Goal: Task Accomplishment & Management: Complete application form

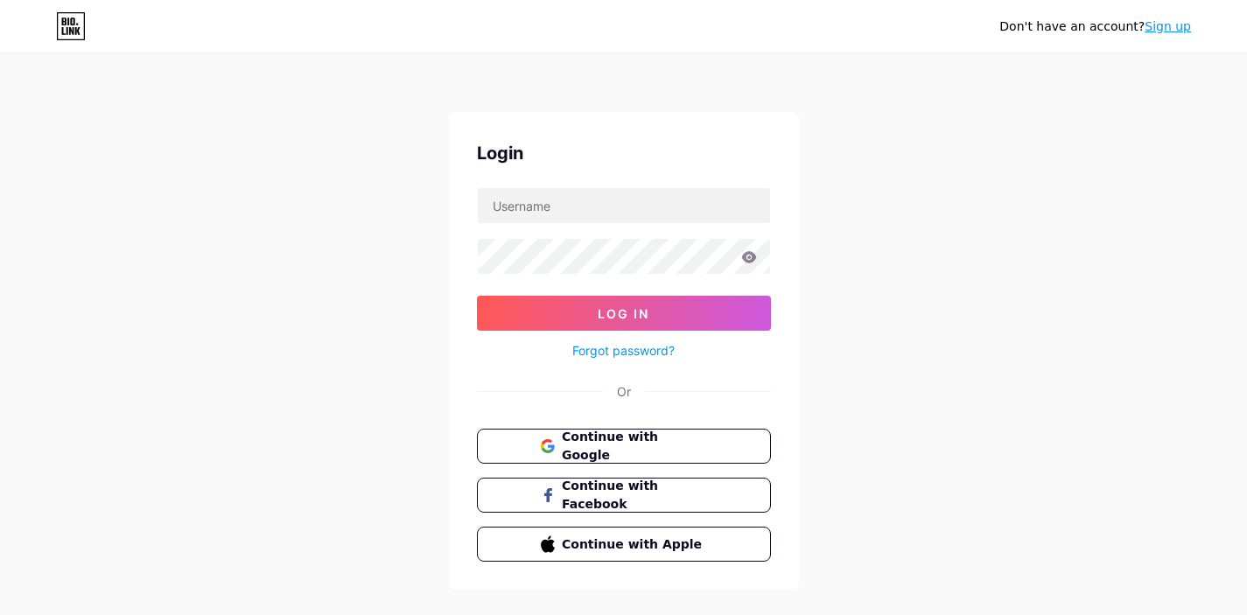
click at [642, 196] on input "text" at bounding box center [624, 205] width 292 height 35
click at [623, 448] on span "Continue with Google" at bounding box center [634, 447] width 146 height 38
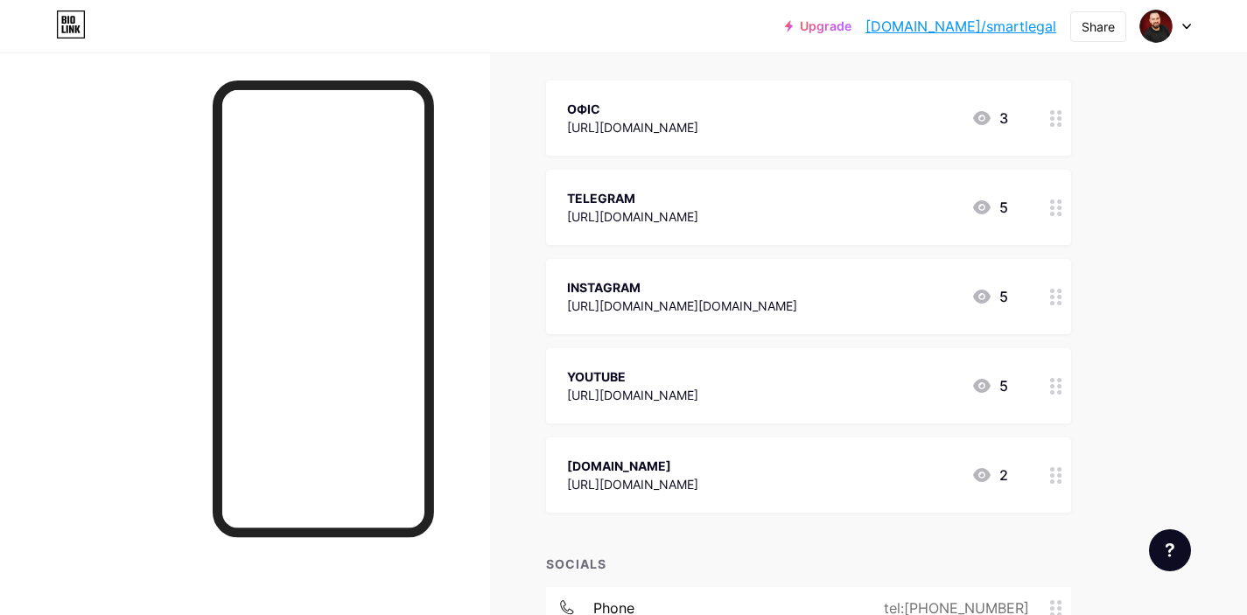
scroll to position [170, 0]
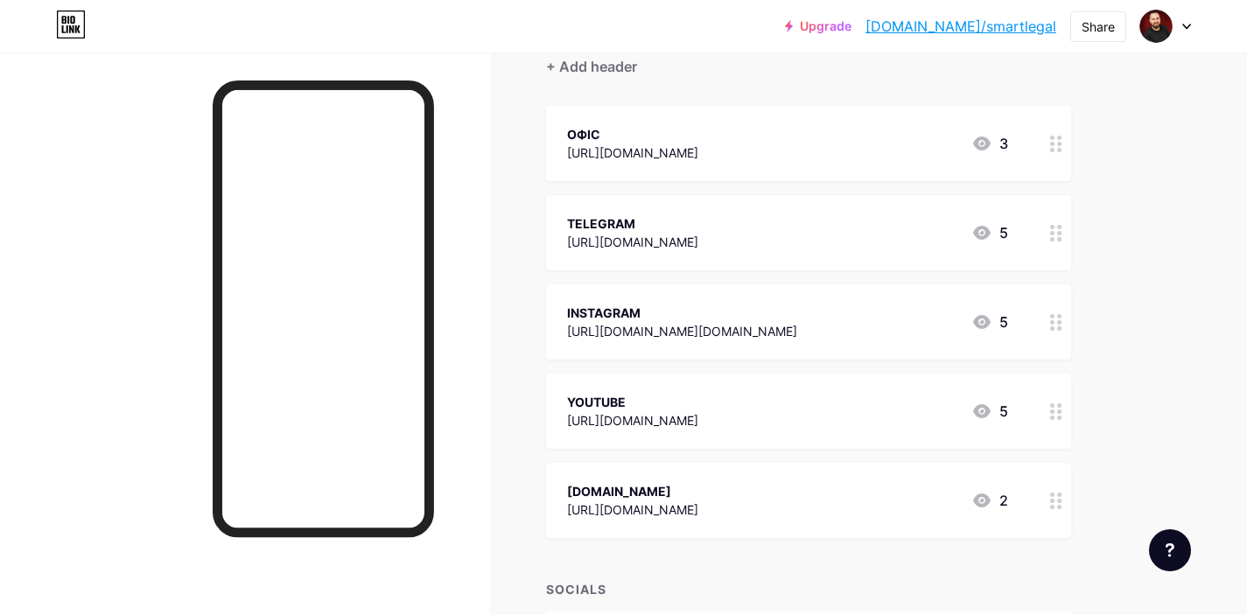
click at [698, 501] on div "[URL][DOMAIN_NAME]" at bounding box center [632, 510] width 131 height 18
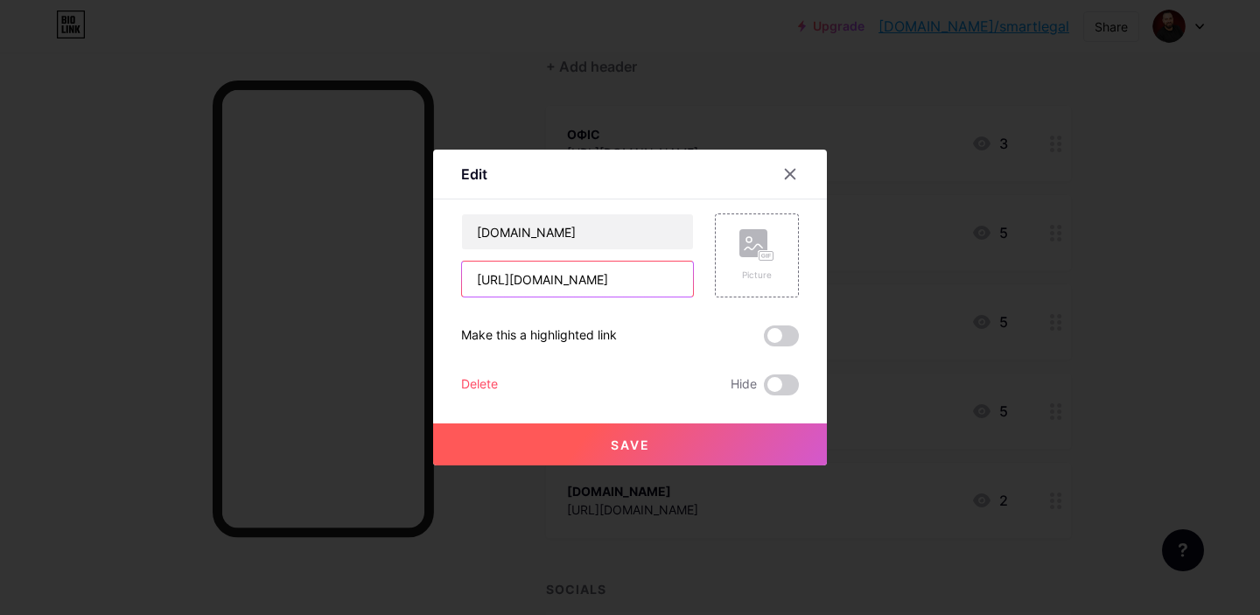
click at [674, 277] on input "[URL][DOMAIN_NAME]" at bounding box center [577, 279] width 231 height 35
drag, startPoint x: 670, startPoint y: 281, endPoint x: 428, endPoint y: 279, distance: 242.4
click at [428, 279] on div "Edit Content YouTube Play YouTube video without leaving your page. ADD Vimeo Pl…" at bounding box center [630, 307] width 1260 height 615
paste input "text"
type input "[URL][DOMAIN_NAME]"
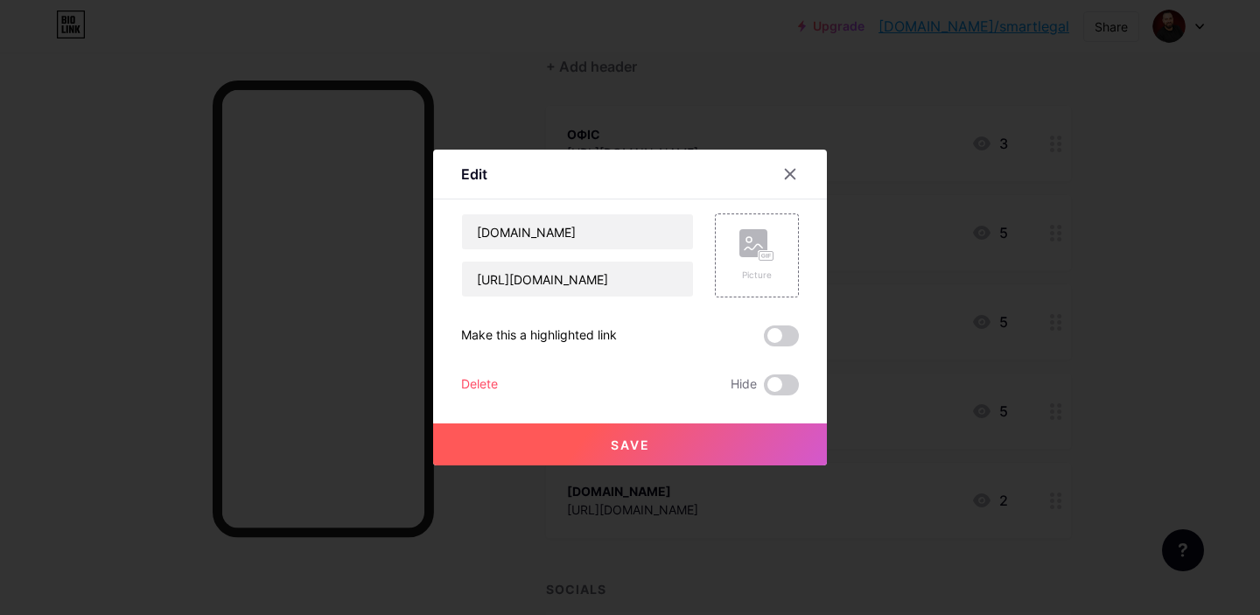
click at [612, 440] on span "Save" at bounding box center [630, 445] width 39 height 15
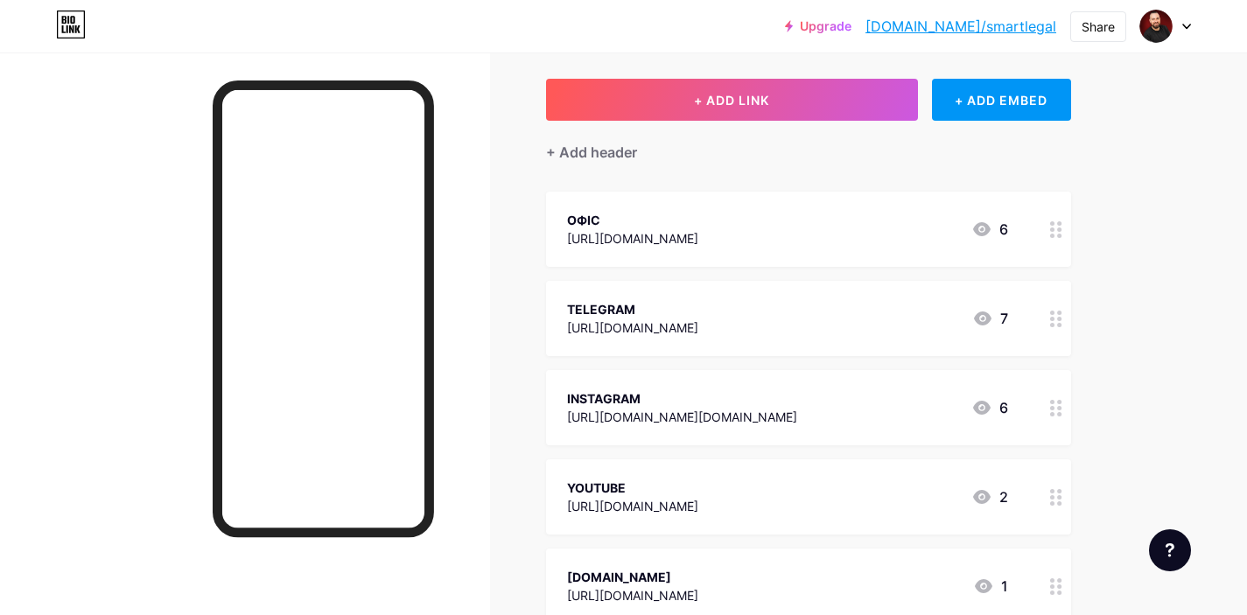
scroll to position [0, 0]
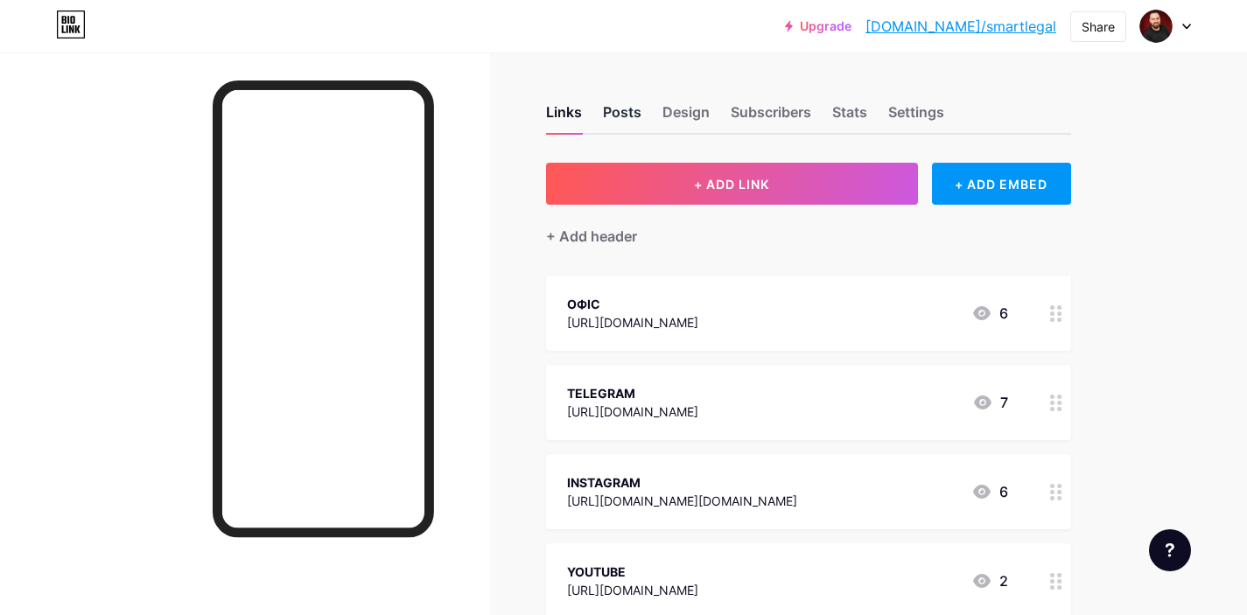
click at [628, 113] on div "Posts" at bounding box center [622, 118] width 39 height 32
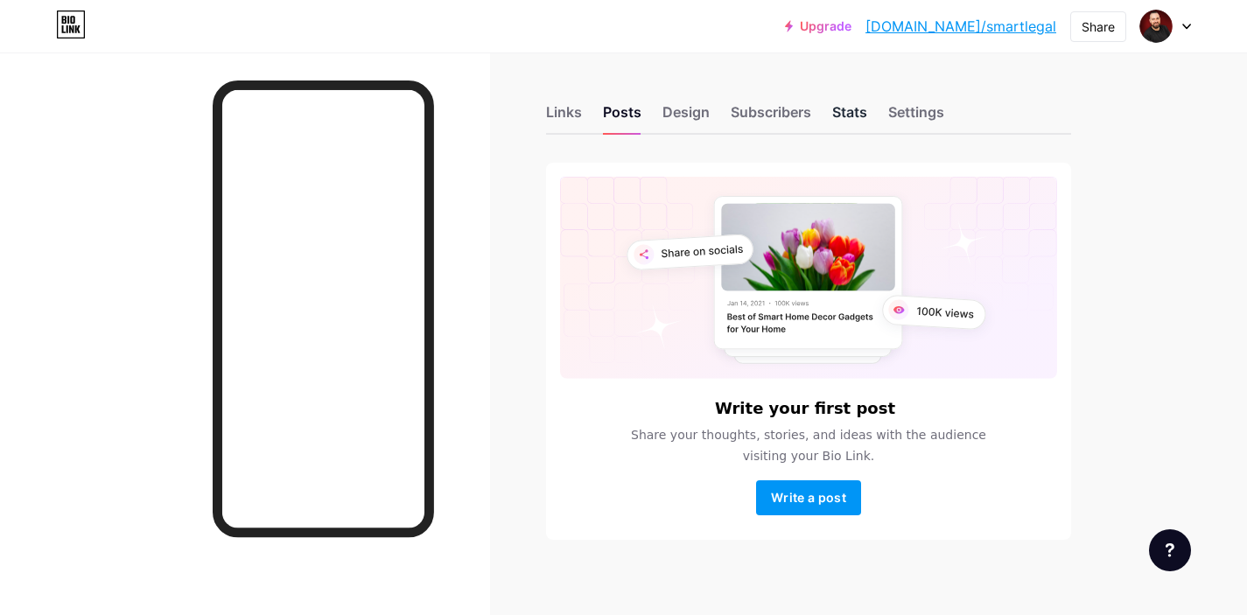
click at [851, 108] on div "Stats" at bounding box center [849, 118] width 35 height 32
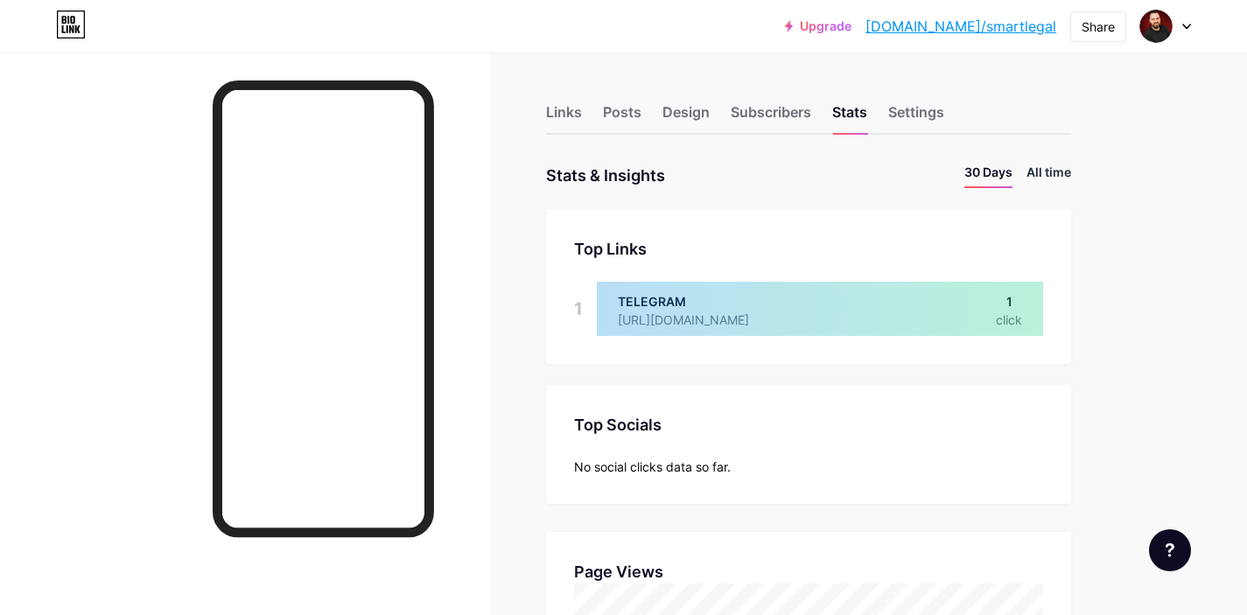
click at [1049, 173] on li "All time" at bounding box center [1049, 175] width 45 height 25
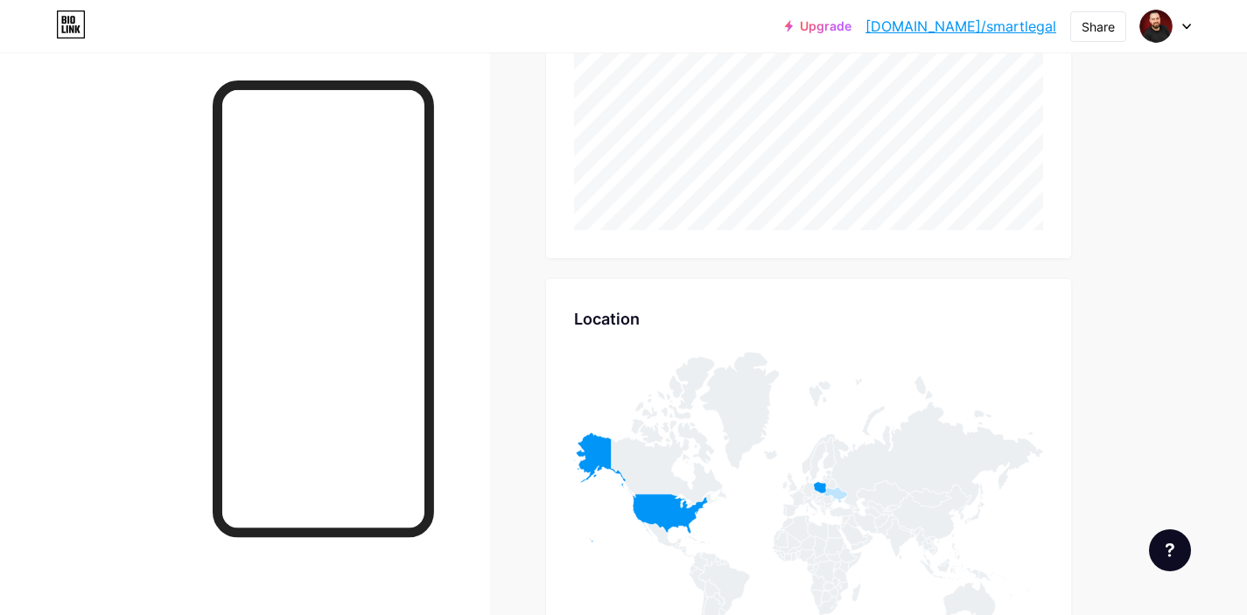
scroll to position [667, 0]
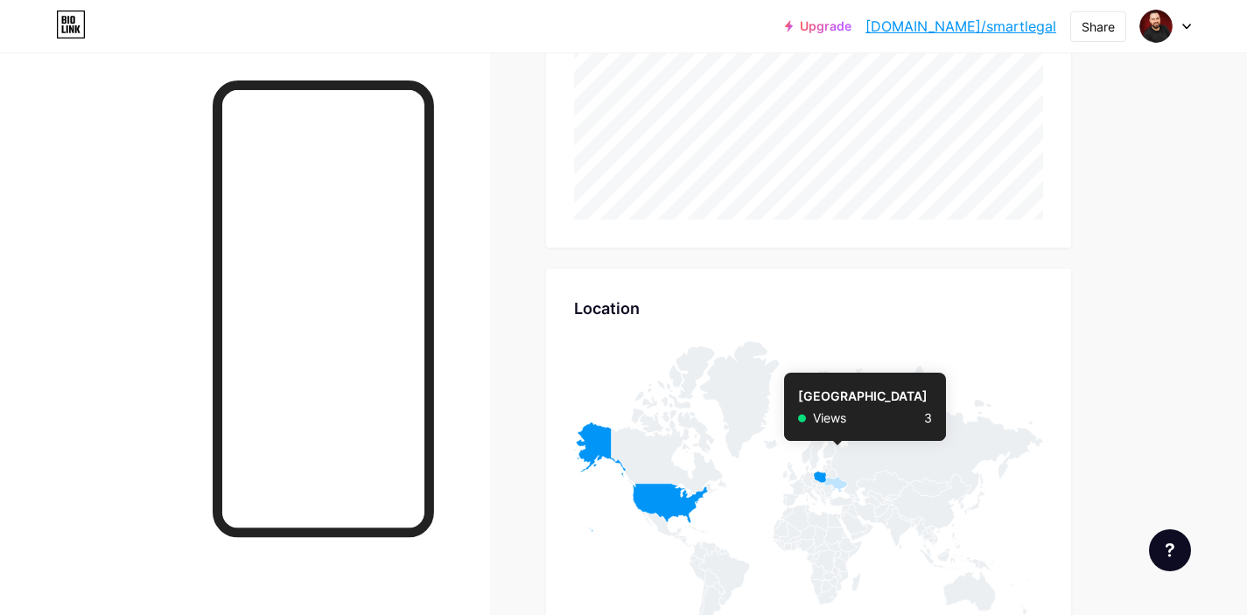
click at [838, 480] on icon at bounding box center [836, 485] width 24 height 16
click at [815, 476] on icon at bounding box center [820, 478] width 13 height 12
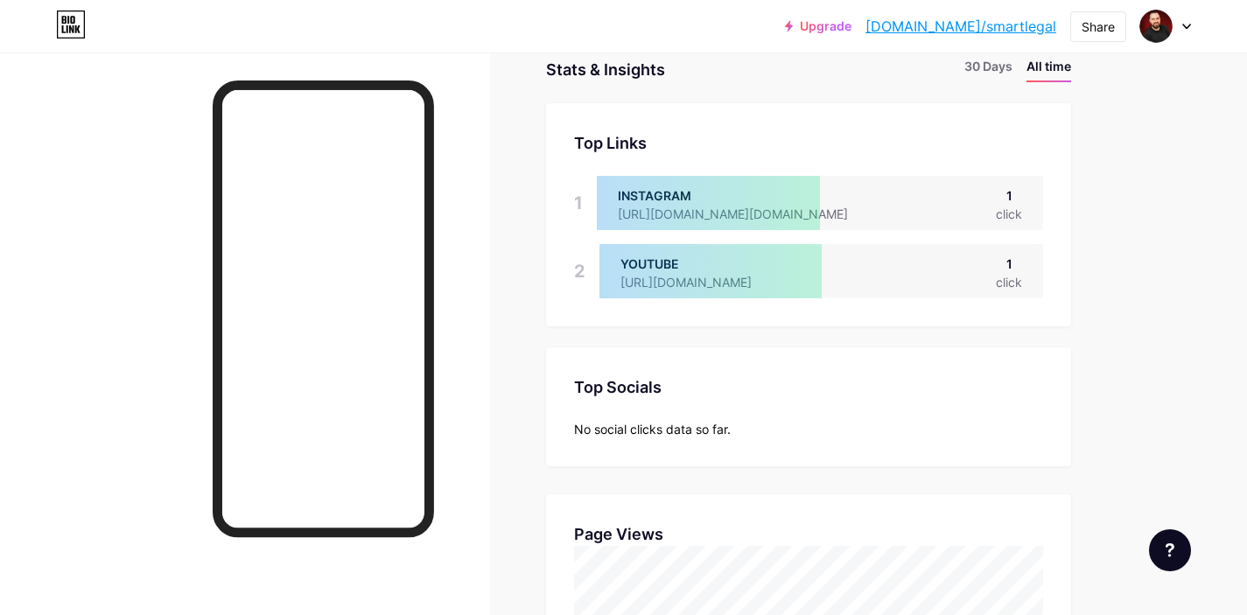
scroll to position [86, 0]
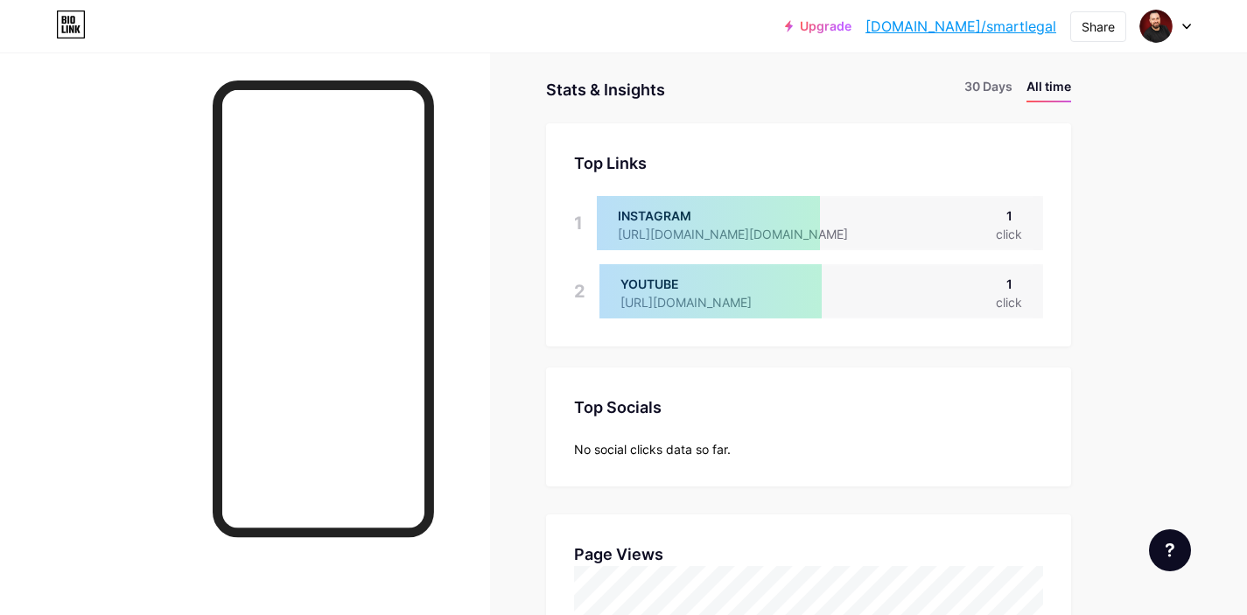
click at [1188, 30] on div at bounding box center [1165, 27] width 51 height 32
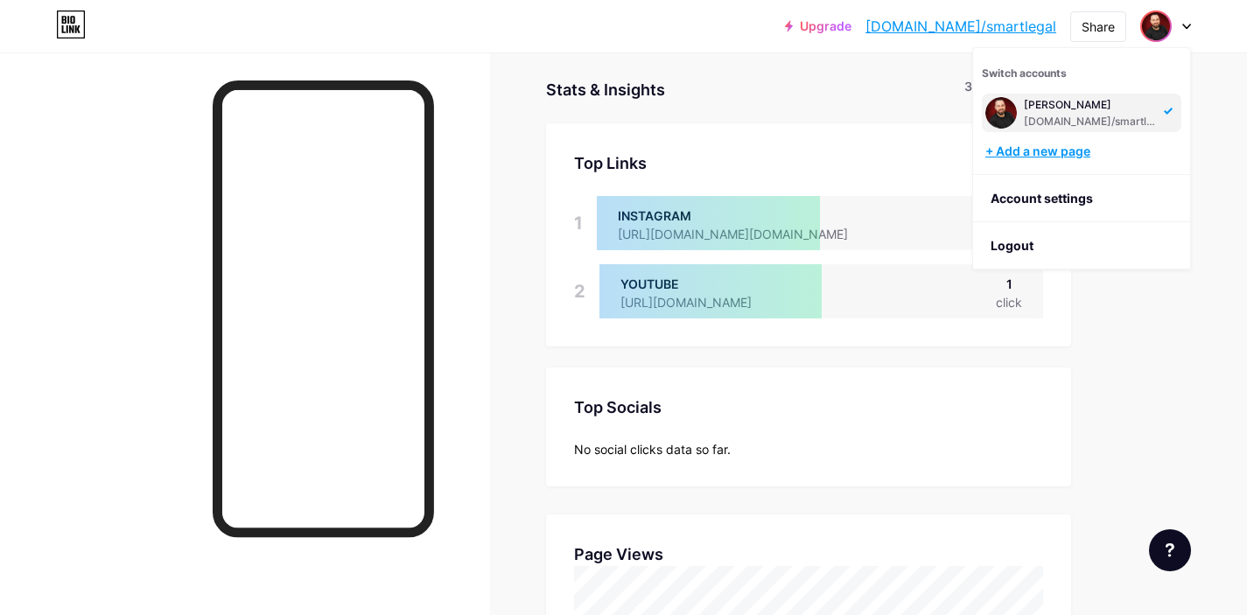
click at [1047, 152] on div "+ Add a new page" at bounding box center [1084, 152] width 196 height 18
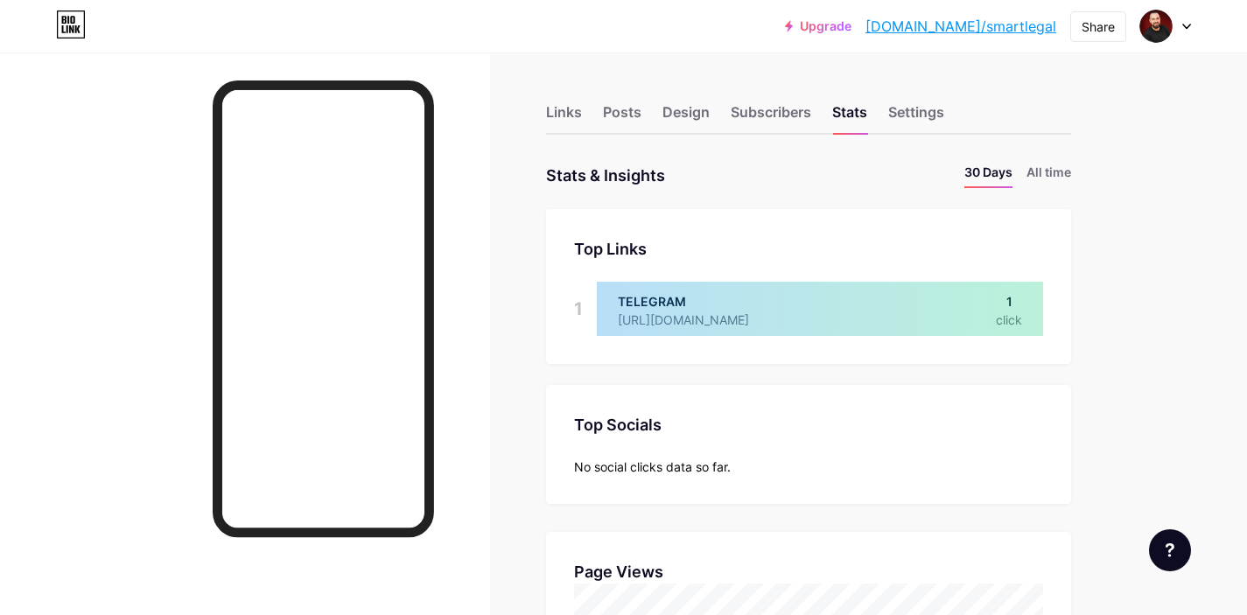
scroll to position [615, 1247]
click at [1189, 31] on div at bounding box center [1165, 27] width 51 height 32
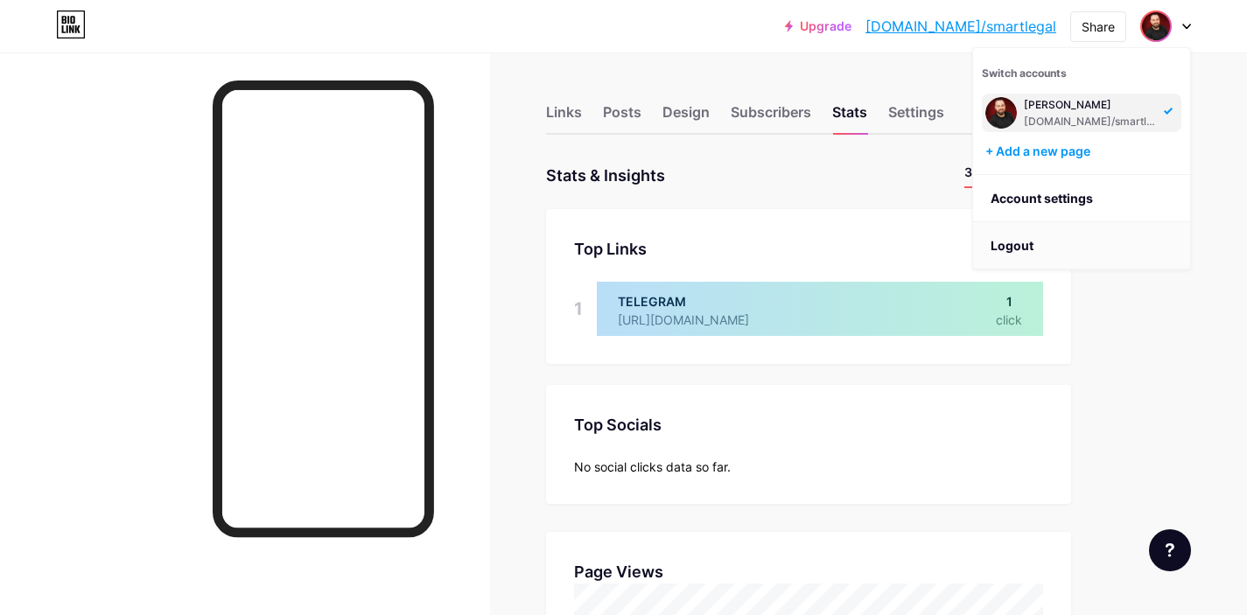
click at [1008, 242] on li "Logout" at bounding box center [1081, 245] width 217 height 47
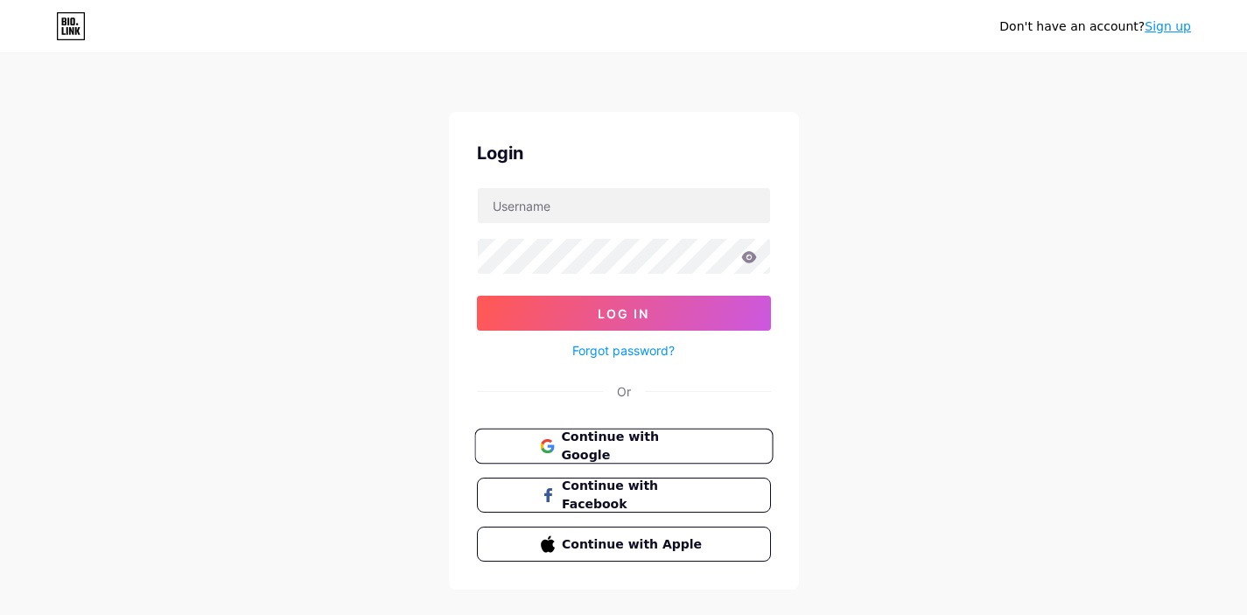
click at [638, 448] on span "Continue with Google" at bounding box center [634, 447] width 146 height 38
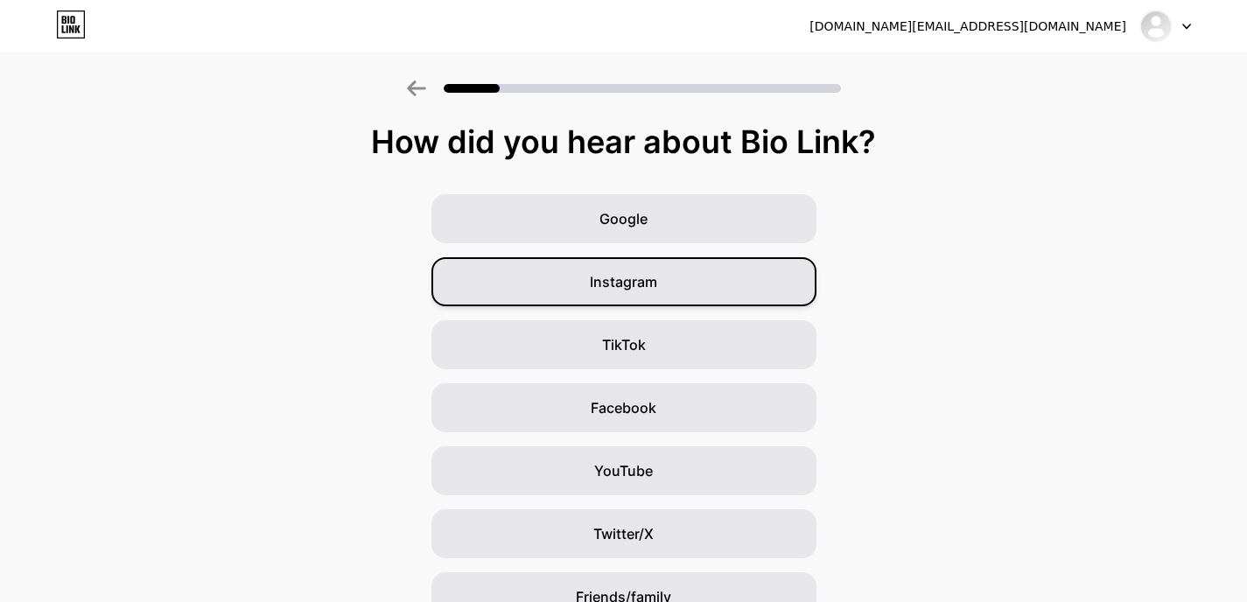
click at [763, 275] on div "Instagram" at bounding box center [623, 281] width 385 height 49
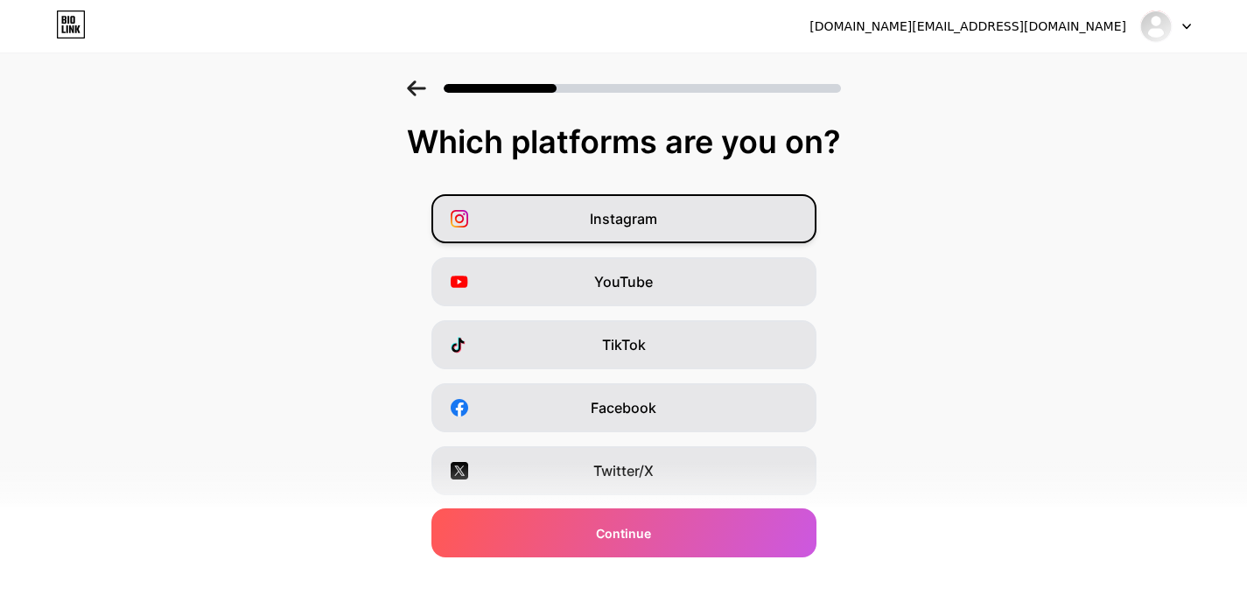
click at [695, 228] on div "Instagram" at bounding box center [623, 218] width 385 height 49
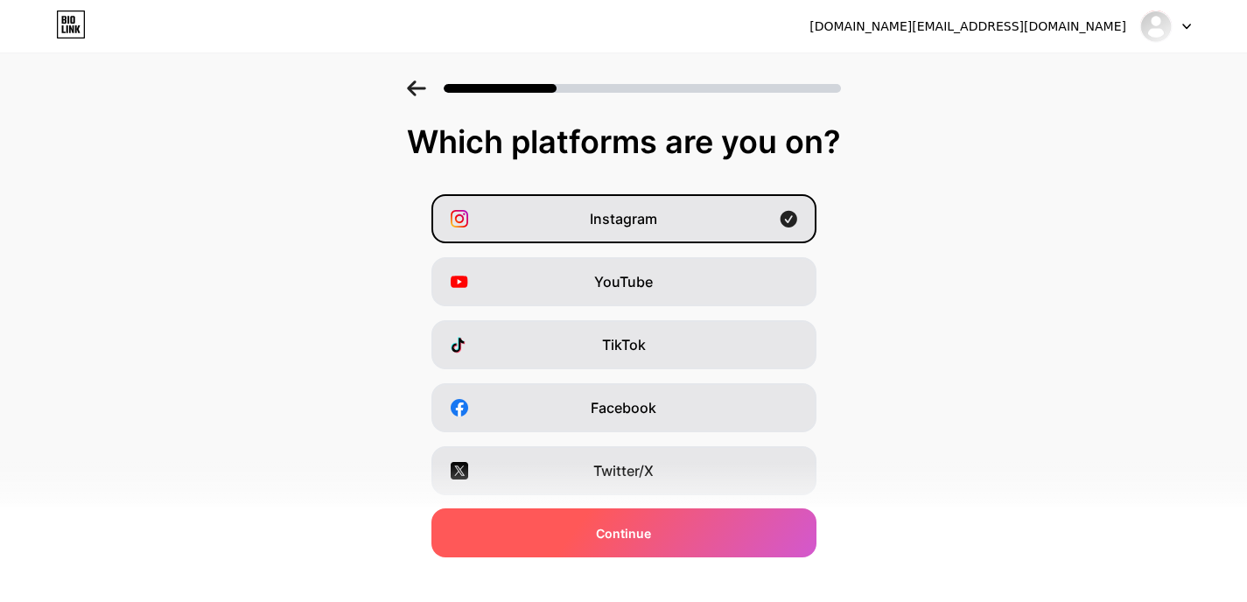
click at [669, 525] on div "Continue" at bounding box center [623, 533] width 385 height 49
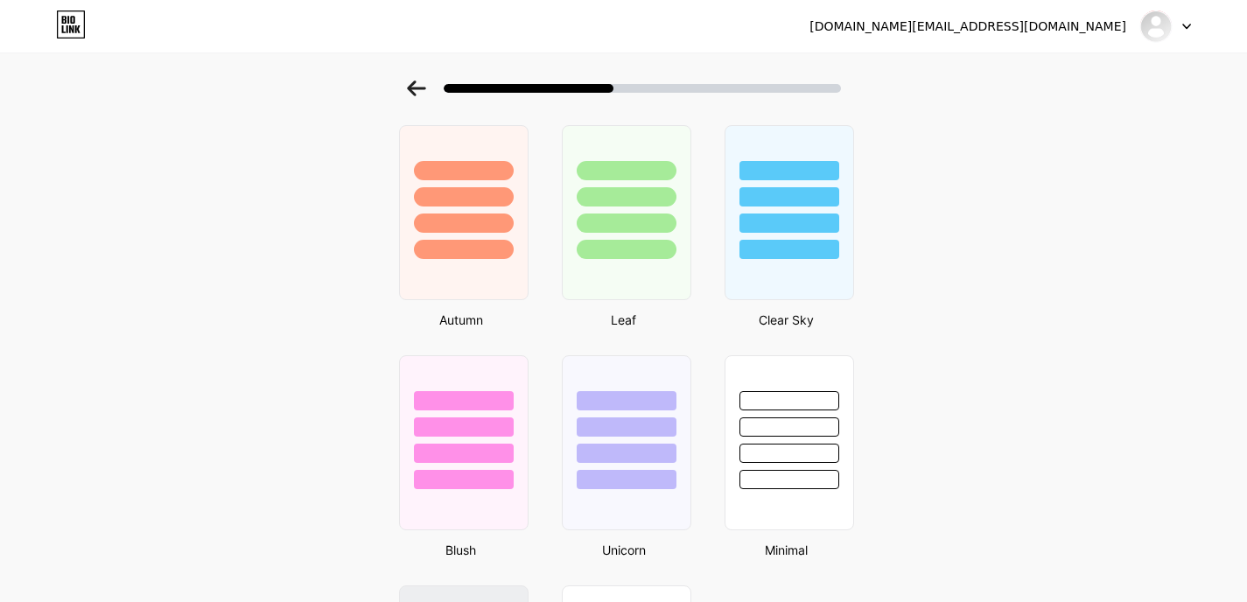
scroll to position [1483, 0]
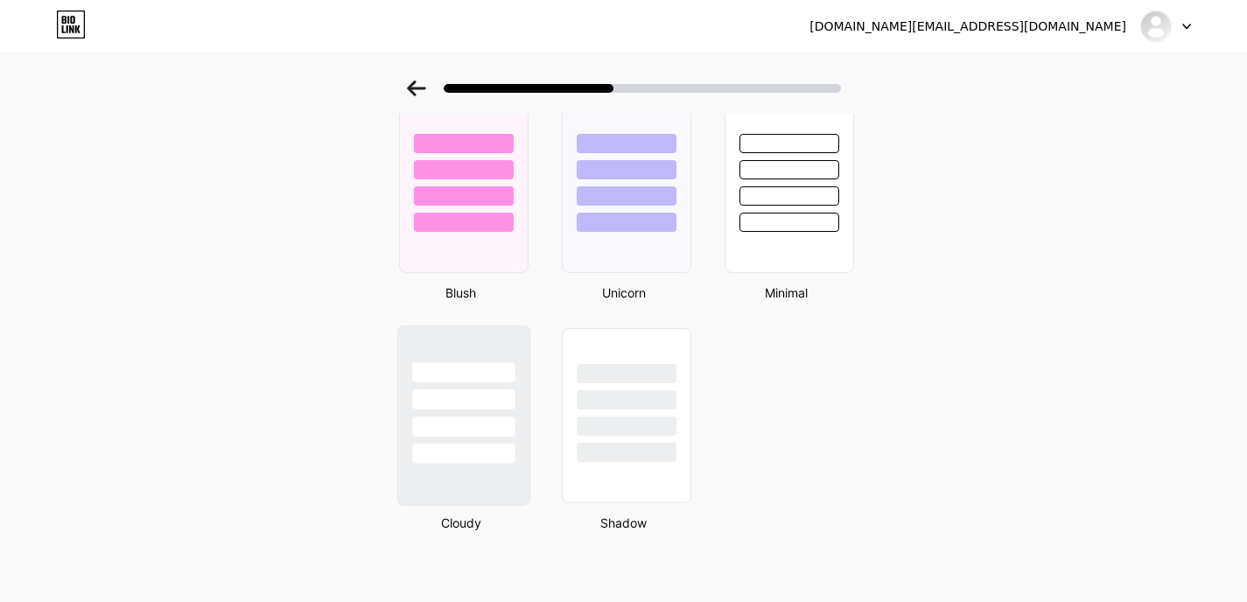
click at [447, 410] on div at bounding box center [462, 394] width 131 height 137
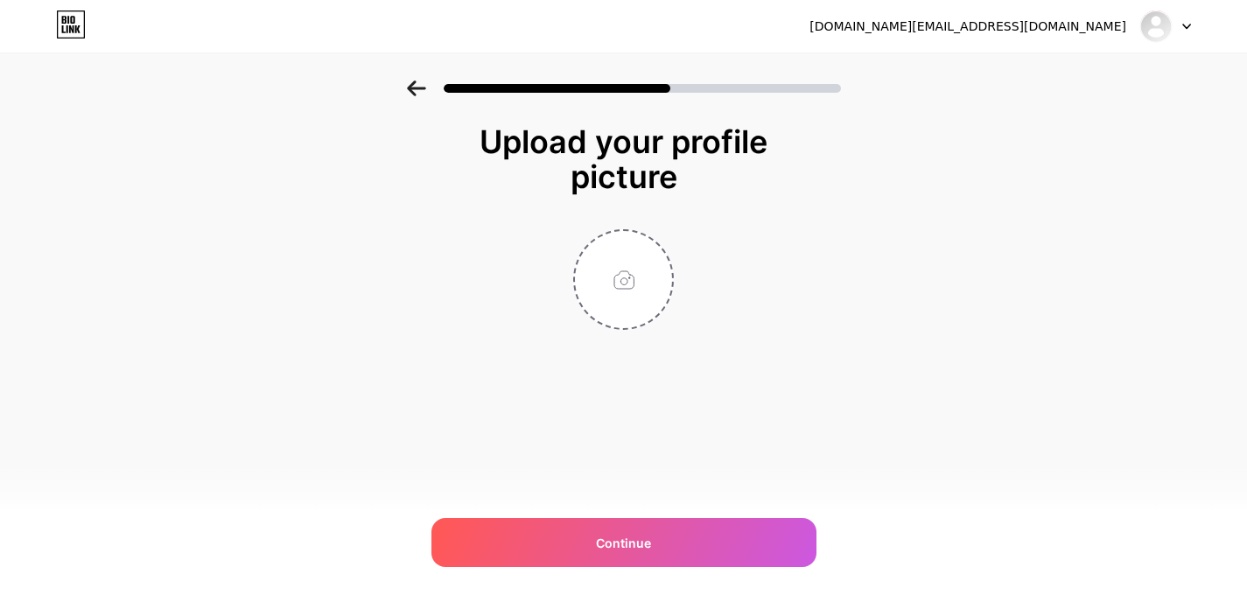
scroll to position [0, 0]
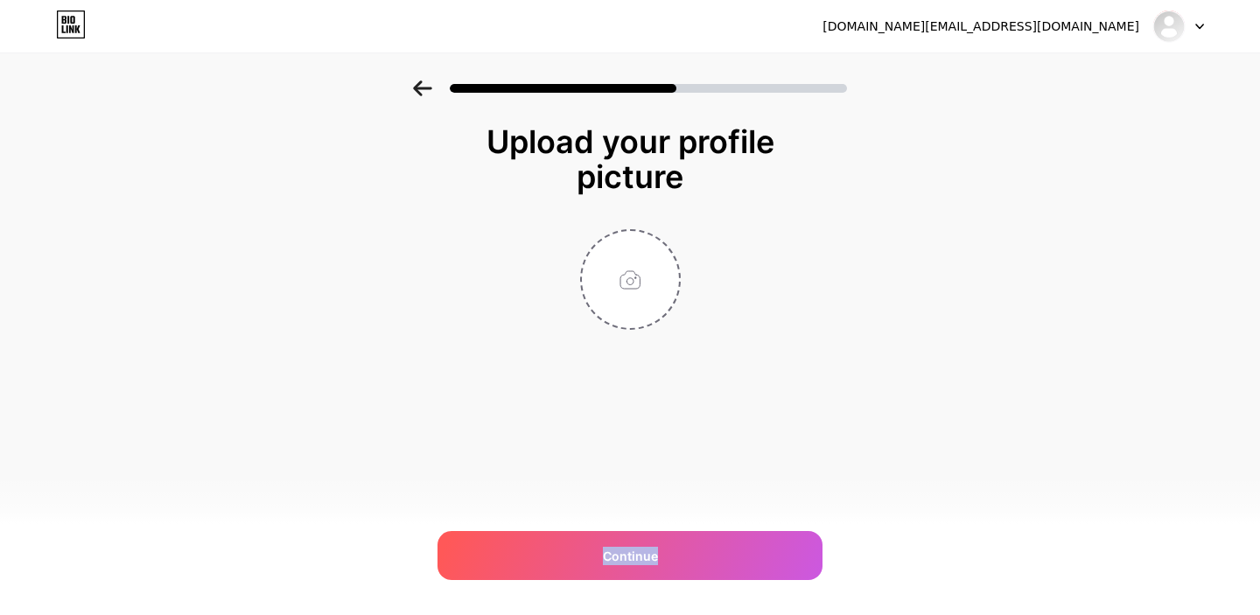
drag, startPoint x: 626, startPoint y: 565, endPoint x: 580, endPoint y: 252, distance: 316.6
click at [560, 252] on div "Upload your profile picture Continue" at bounding box center [630, 227] width 350 height 206
click at [641, 279] on input "file" at bounding box center [630, 279] width 97 height 97
click at [618, 270] on input "file" at bounding box center [630, 279] width 97 height 97
click at [631, 300] on input "file" at bounding box center [630, 279] width 97 height 97
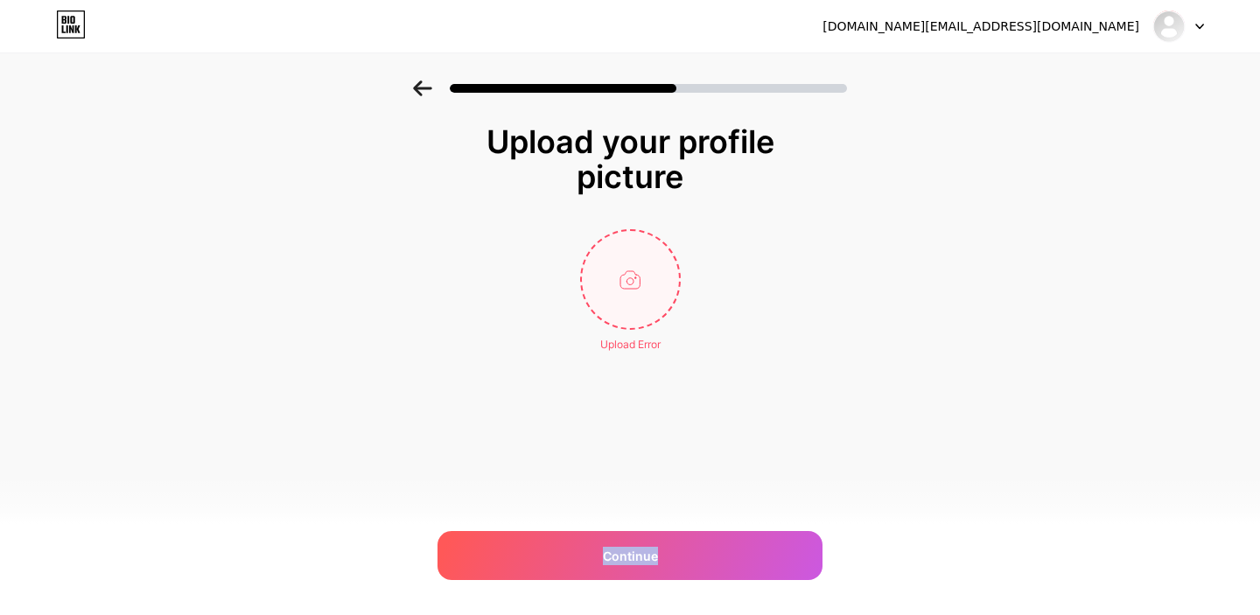
type input "C:\fakepath\RIMG6565F! copy.jpg"
click at [629, 279] on img at bounding box center [630, 279] width 101 height 101
click at [637, 291] on img at bounding box center [630, 279] width 101 height 101
click at [636, 290] on img at bounding box center [630, 279] width 101 height 101
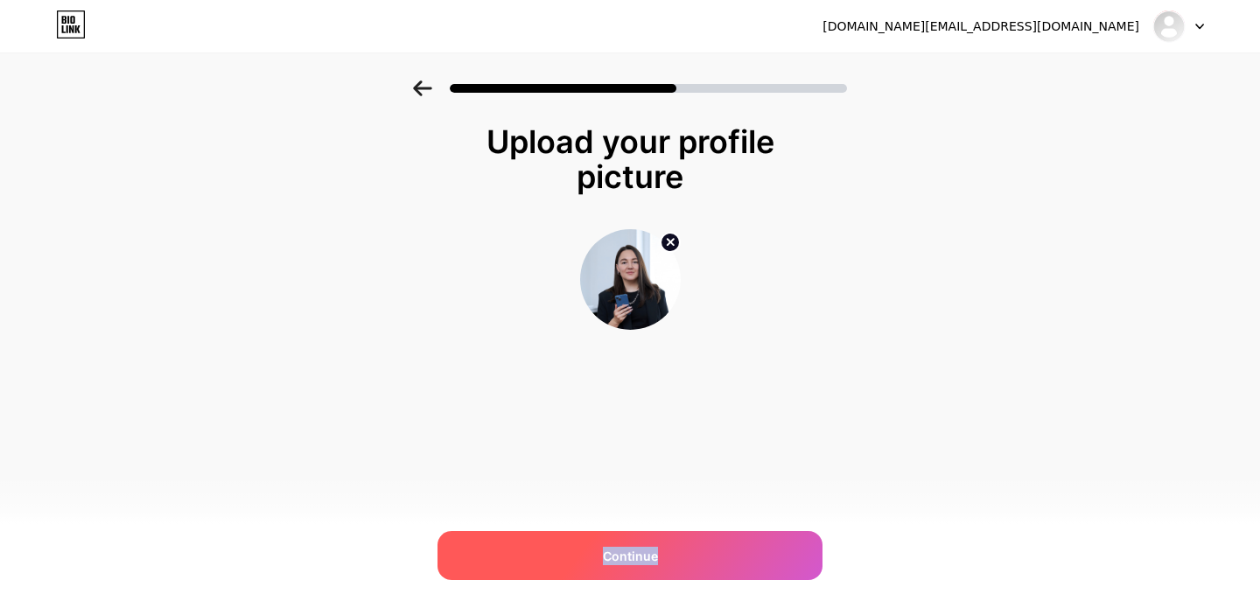
click at [684, 559] on div "Continue" at bounding box center [630, 555] width 385 height 49
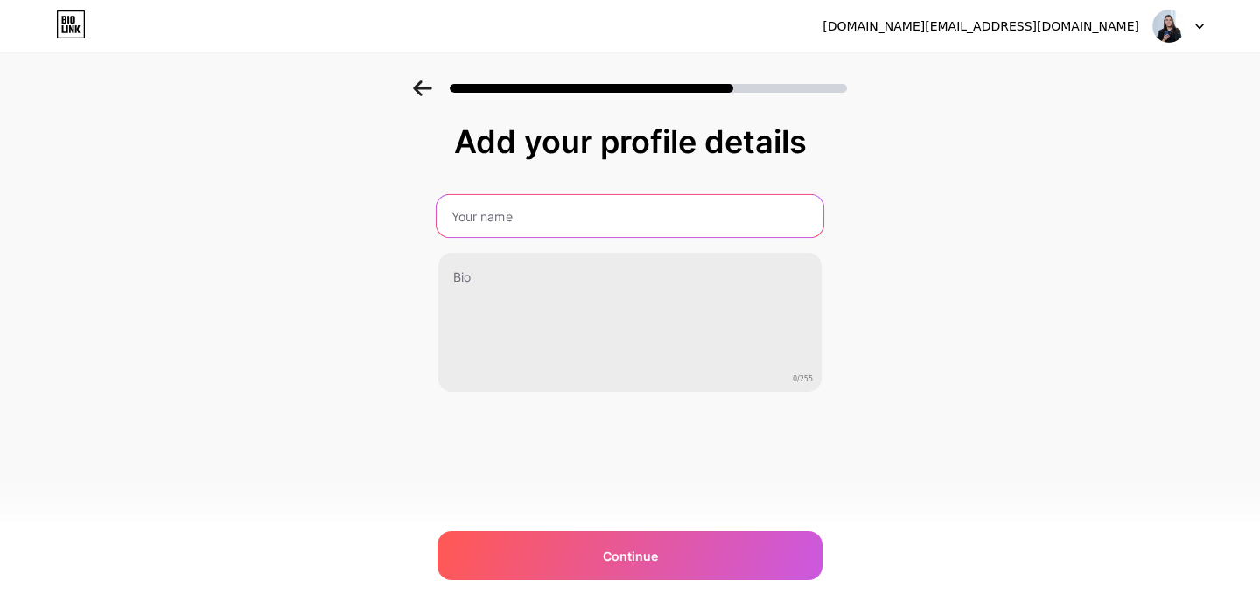
click at [496, 214] on input "text" at bounding box center [630, 216] width 387 height 42
type input "[PERSON_NAME]"
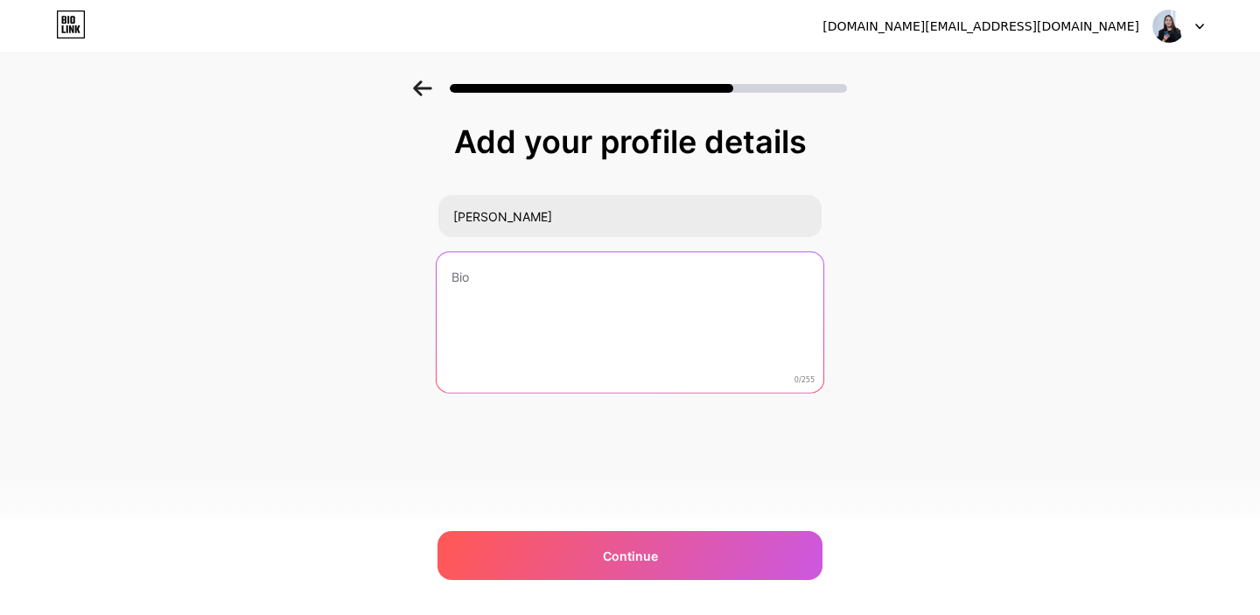
drag, startPoint x: 654, startPoint y: 261, endPoint x: 638, endPoint y: 277, distance: 22.9
click at [654, 261] on textarea at bounding box center [630, 323] width 387 height 143
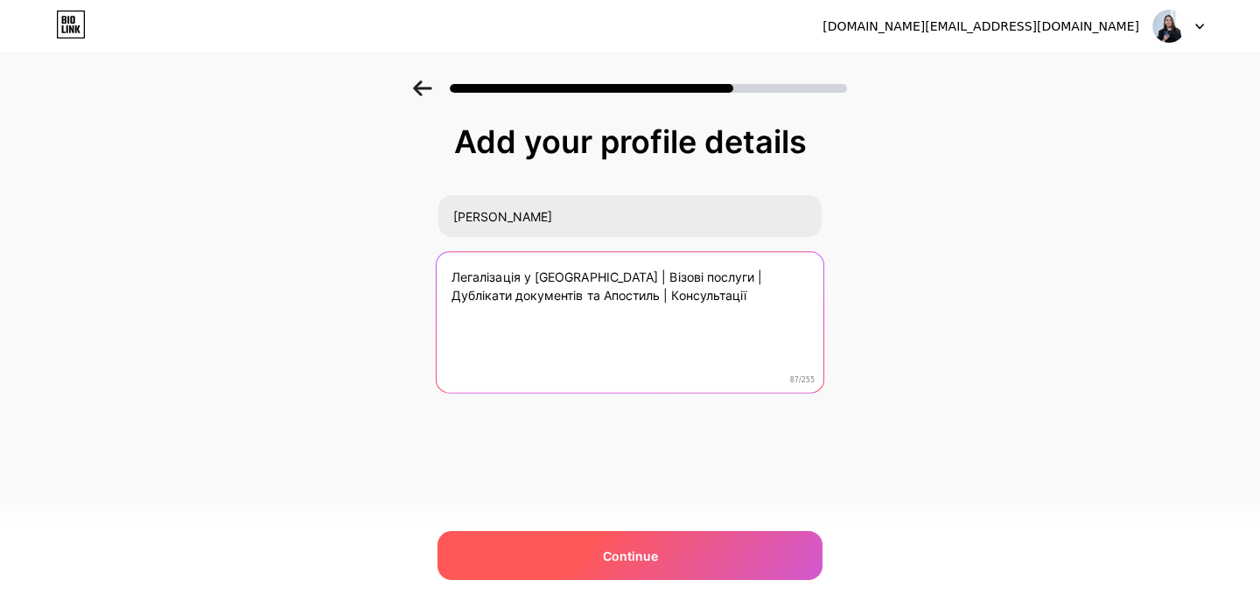
type textarea "Легалізація у [GEOGRAPHIC_DATA] | Візові послуги |Дублікати документів та Апост…"
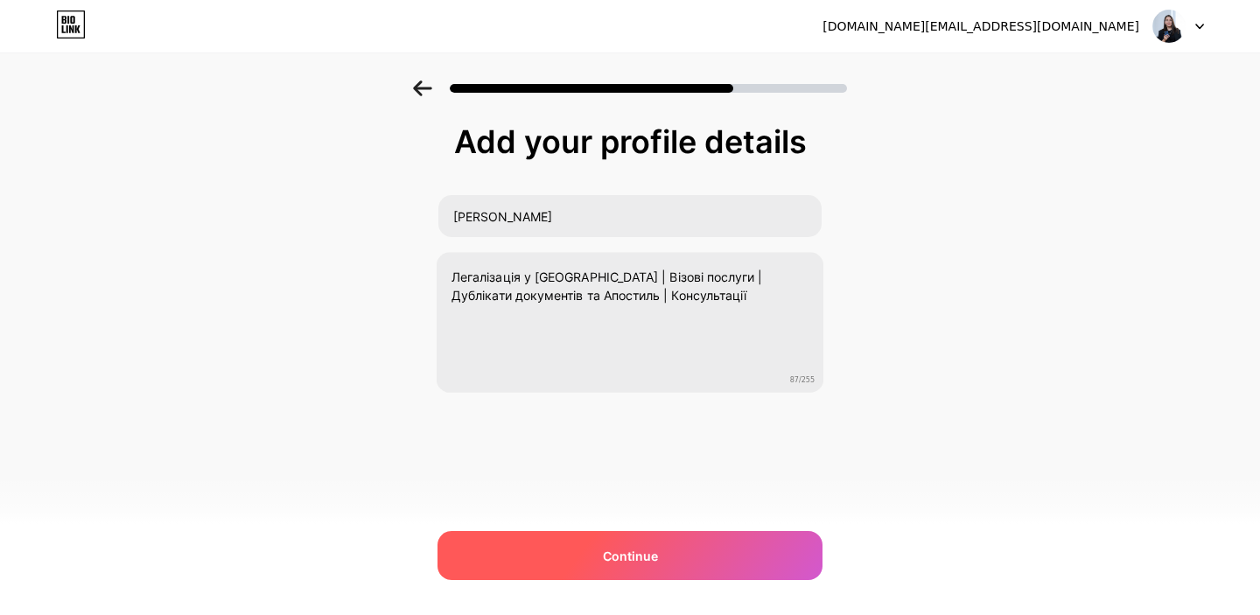
click at [616, 557] on span "Continue" at bounding box center [630, 556] width 55 height 18
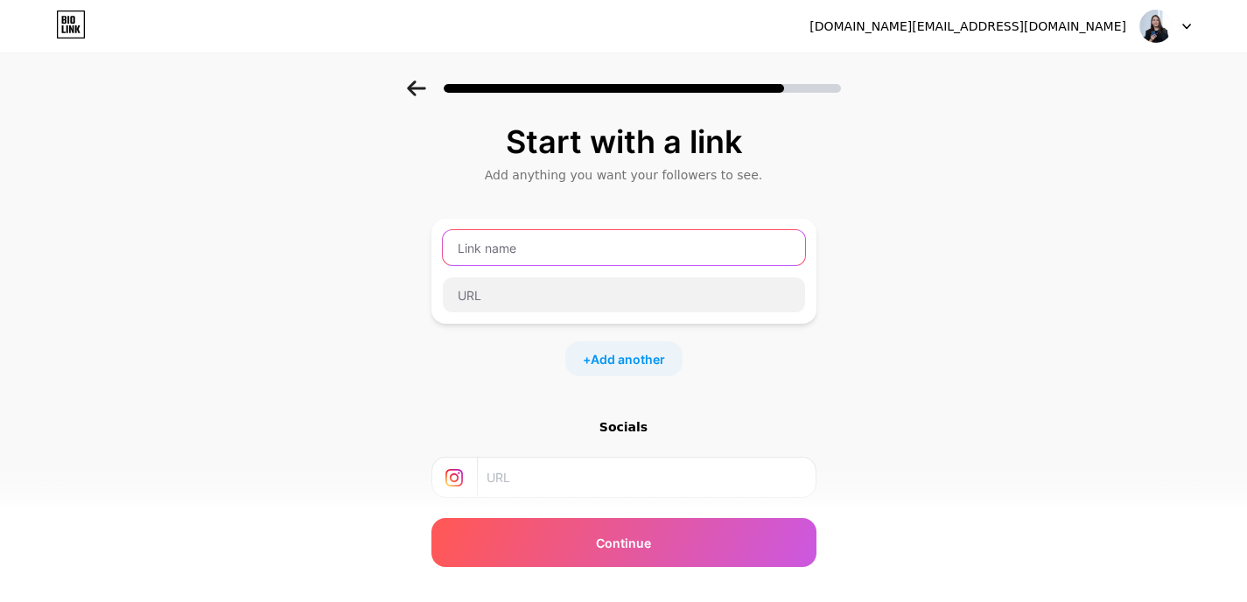
click at [573, 245] on input "text" at bounding box center [624, 247] width 362 height 35
type input "щ"
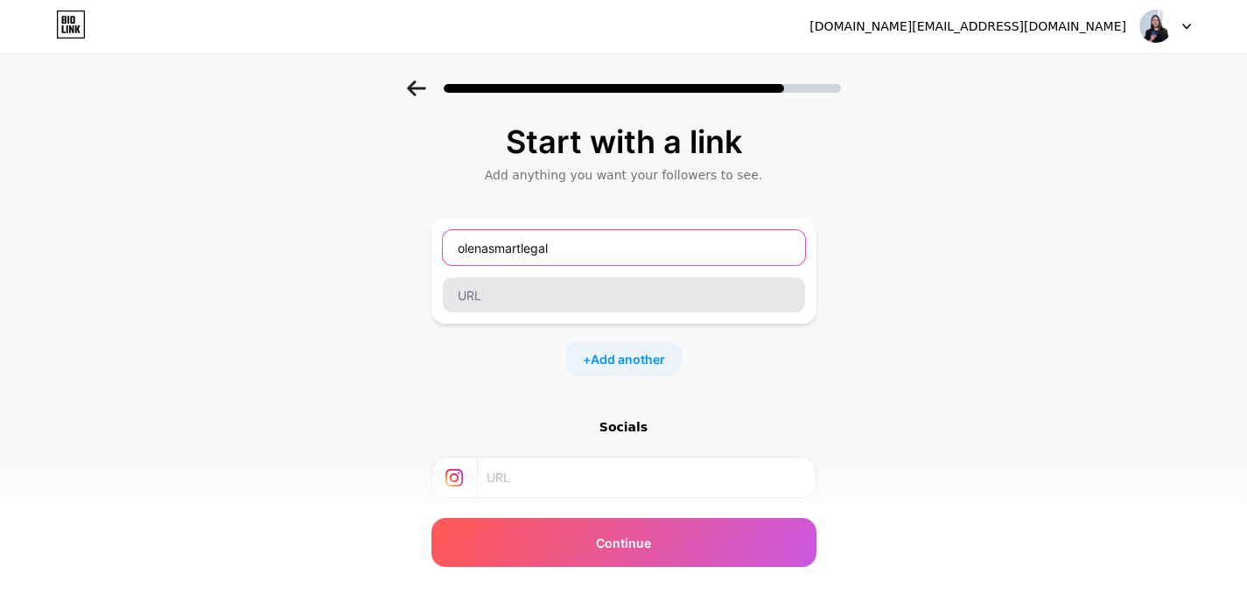
type input "olenasmartlegal"
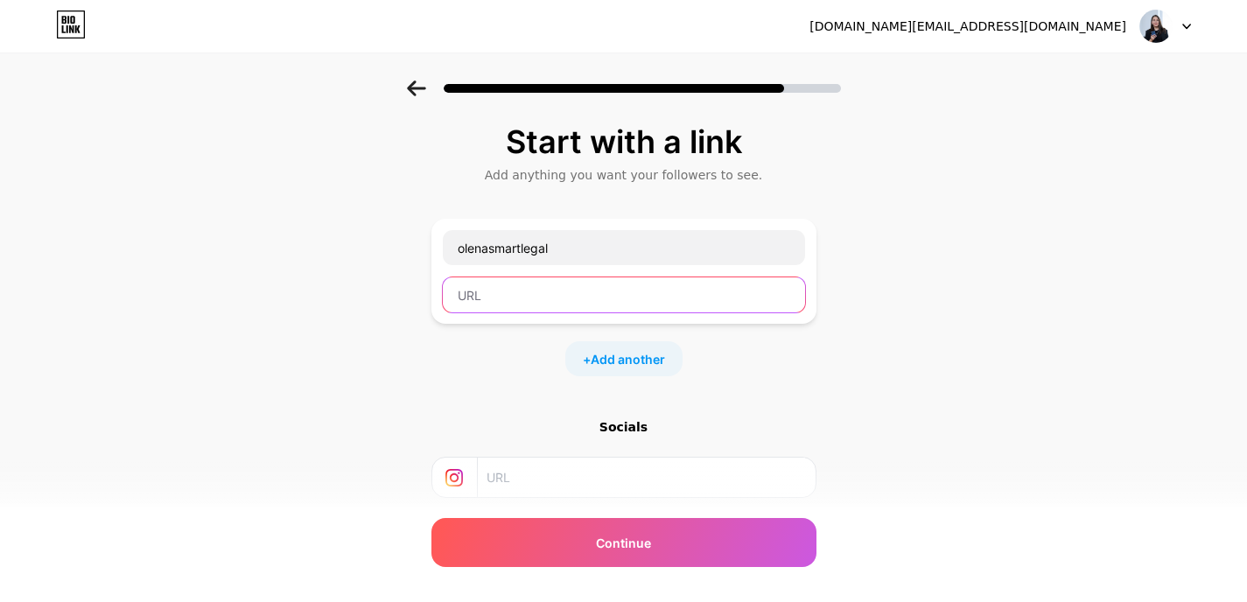
click at [478, 303] on input "text" at bounding box center [624, 294] width 362 height 35
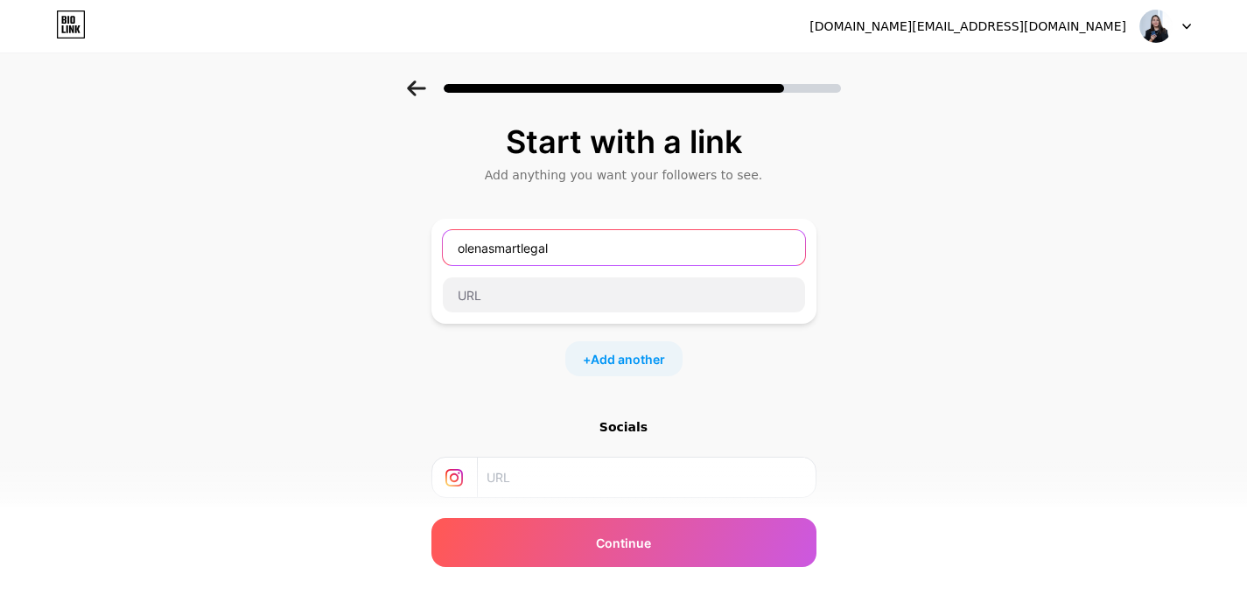
drag, startPoint x: 561, startPoint y: 247, endPoint x: 424, endPoint y: 242, distance: 136.6
click at [424, 242] on div "Start with a link Add anything you want your followers to see. olenasmartlegal …" at bounding box center [623, 388] width 1247 height 615
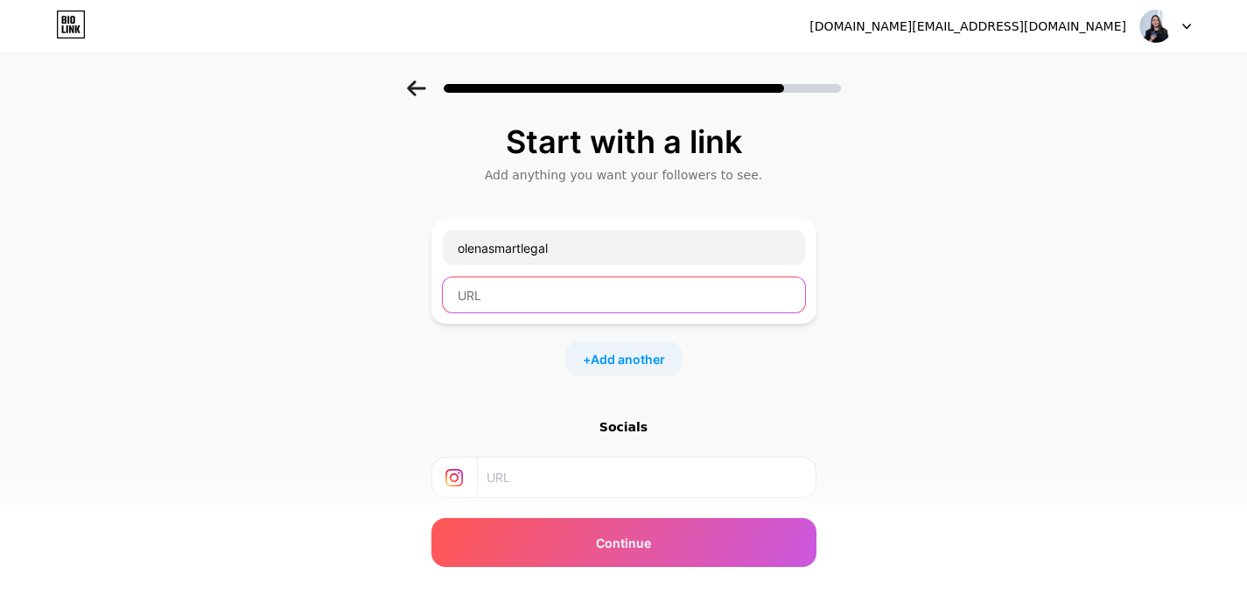
click at [479, 294] on input "text" at bounding box center [624, 294] width 362 height 35
paste input "olenasmartlegal"
type input "olenasmartlegal"
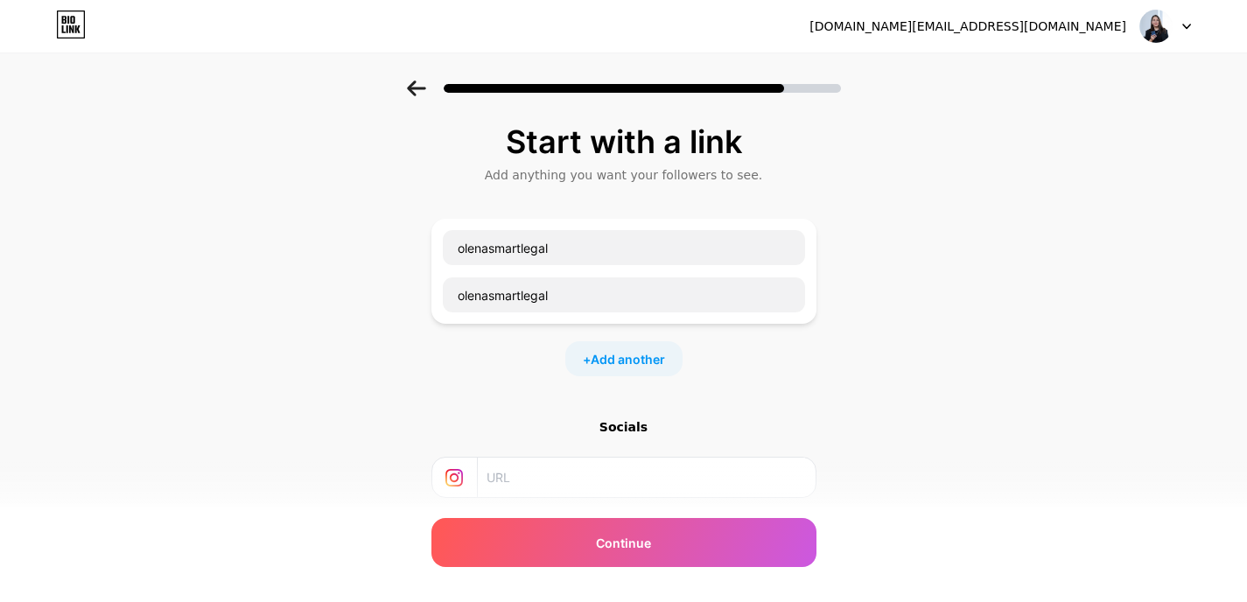
click at [491, 404] on div "Start with a link Add anything you want your followers to see. olenasmartlegal …" at bounding box center [623, 366] width 385 height 484
click at [543, 472] on input "text" at bounding box center [646, 477] width 318 height 39
click at [509, 473] on input "text" at bounding box center [646, 477] width 318 height 39
paste input "[URL][DOMAIN_NAME][DOMAIN_NAME]"
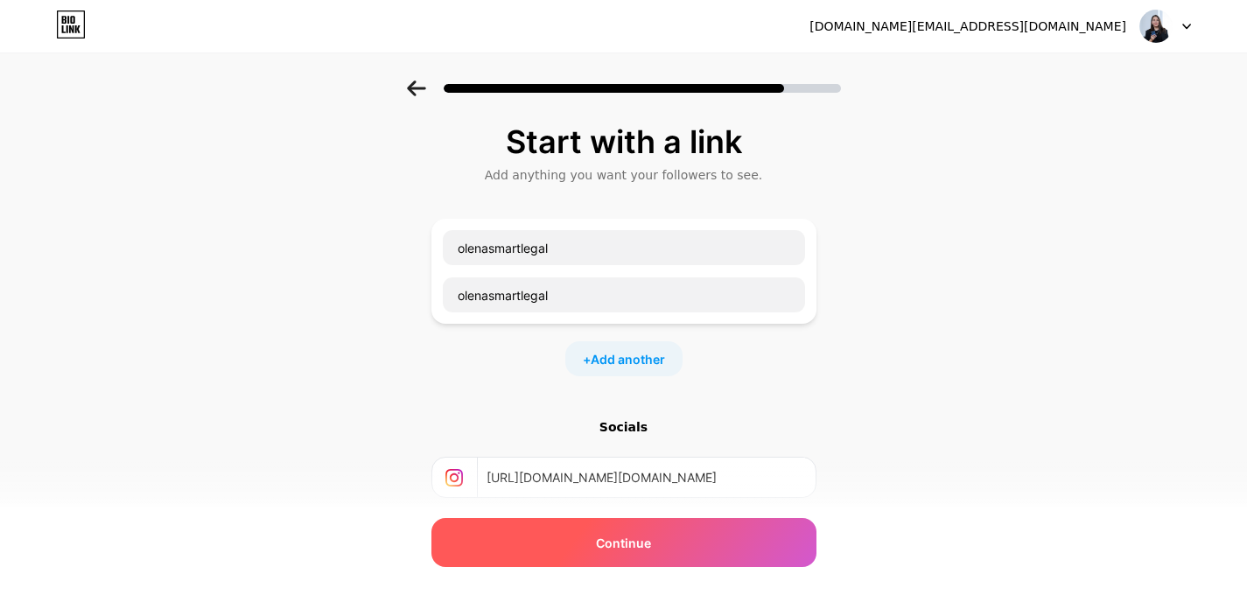
type input "[URL][DOMAIN_NAME][DOMAIN_NAME]"
click at [623, 546] on span "Continue" at bounding box center [623, 543] width 55 height 18
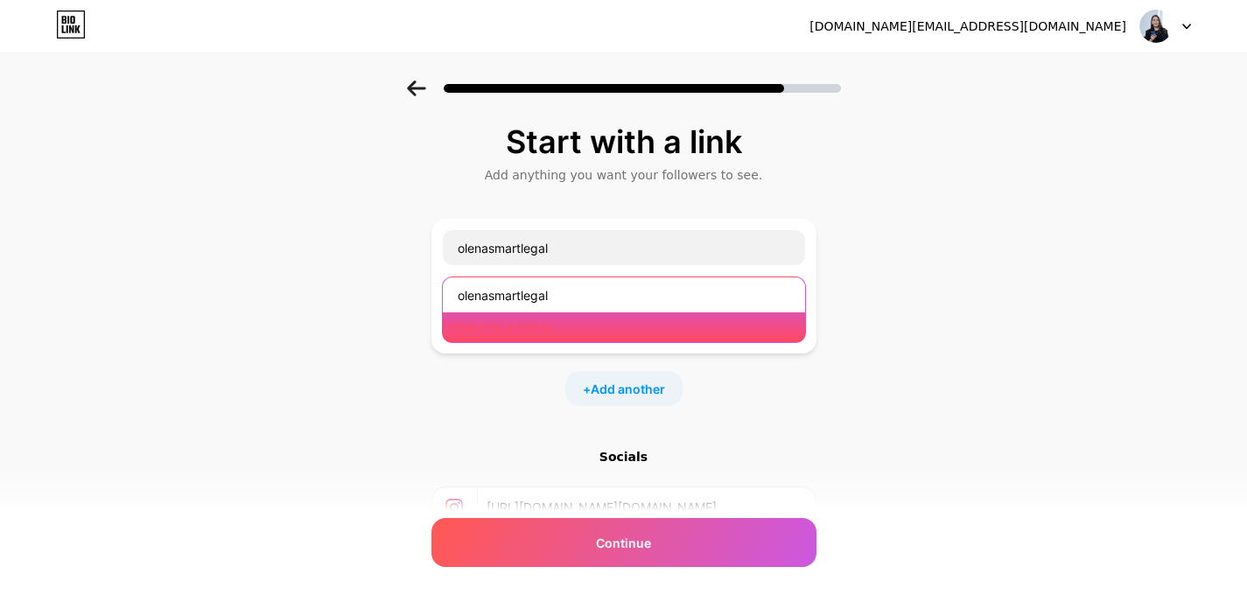
click at [586, 292] on input "olenasmartlegal" at bounding box center [624, 294] width 362 height 35
drag, startPoint x: 581, startPoint y: 290, endPoint x: 388, endPoint y: 278, distance: 193.8
click at [388, 278] on div "Start with a link Add anything you want your followers to see. olenasmartlegal …" at bounding box center [623, 403] width 1247 height 645
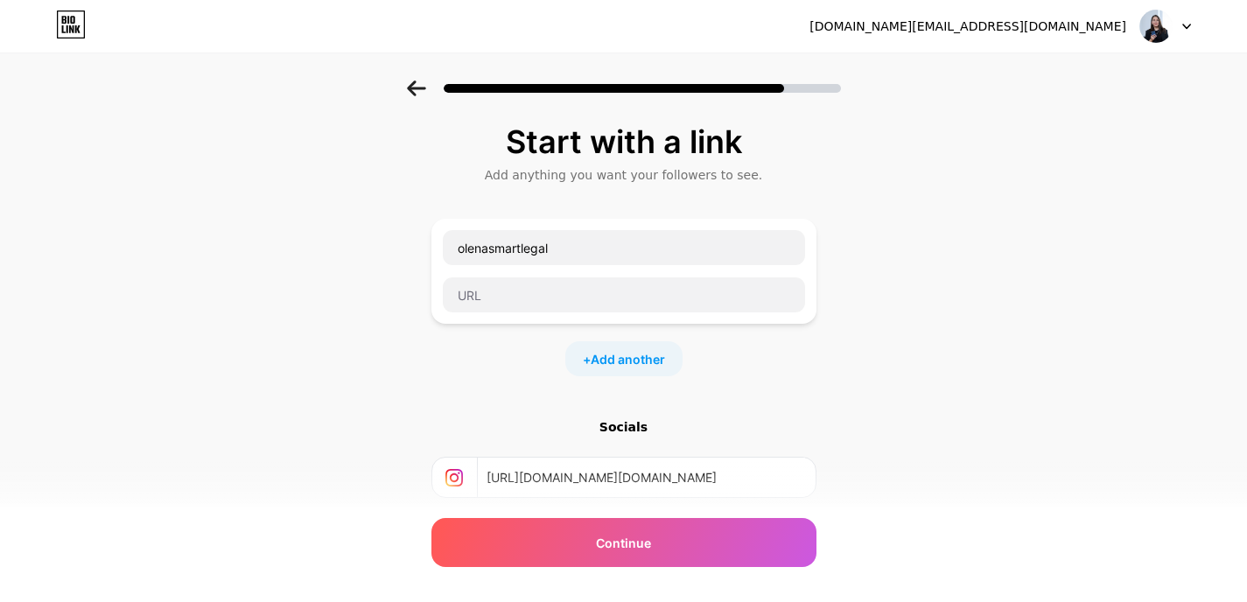
click at [384, 270] on div "Start with a link Add anything you want your followers to see. olenasmartlegal …" at bounding box center [623, 388] width 1247 height 615
click at [574, 257] on input "olenasmartlegal" at bounding box center [624, 247] width 362 height 35
type input "o"
click at [248, 216] on div "Start with a link Add anything you want your followers to see. + Add another So…" at bounding box center [623, 388] width 1247 height 615
click at [548, 248] on input "text" at bounding box center [624, 247] width 362 height 35
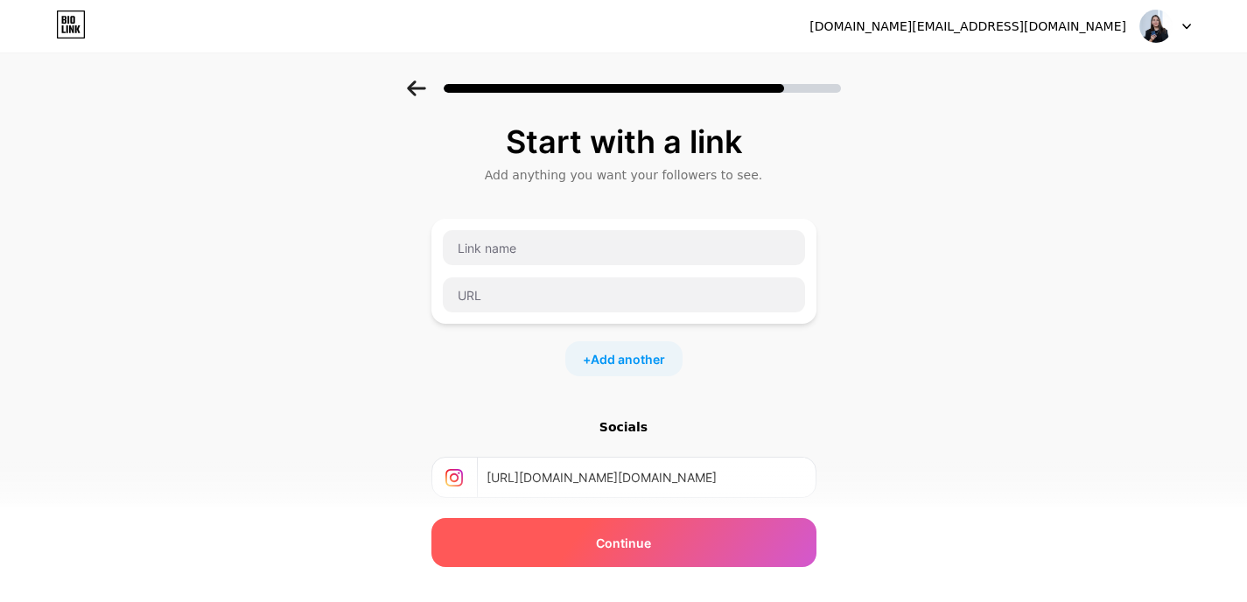
click at [649, 547] on span "Continue" at bounding box center [623, 543] width 55 height 18
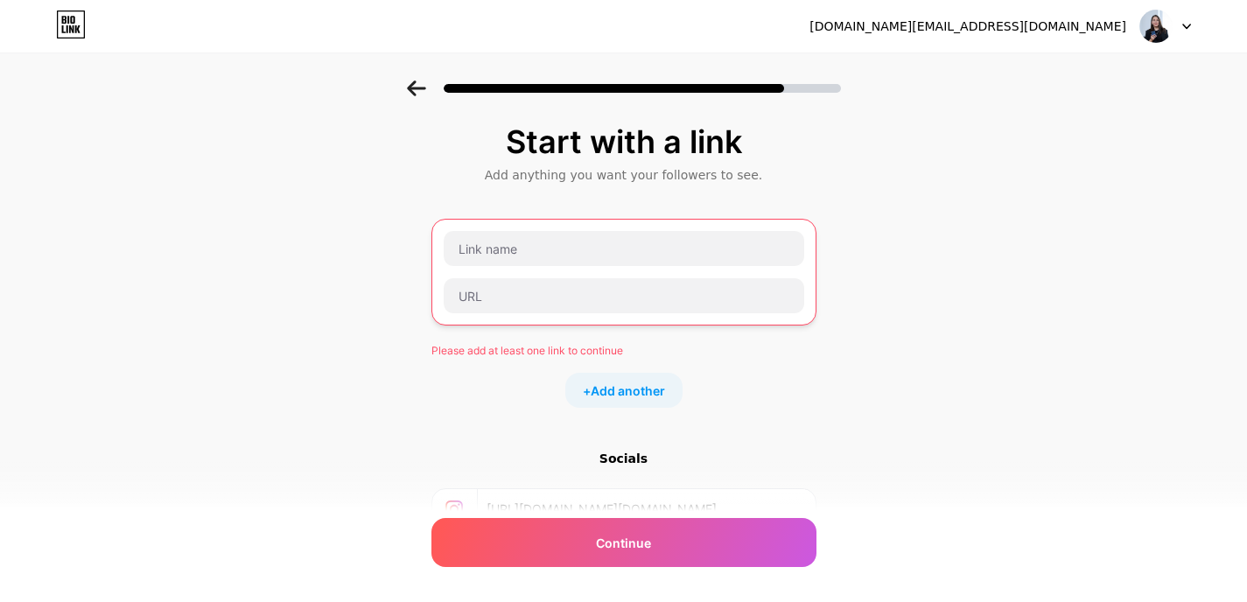
click at [463, 378] on div "+ Add another" at bounding box center [623, 390] width 385 height 35
click at [650, 388] on span "Add another" at bounding box center [628, 391] width 74 height 18
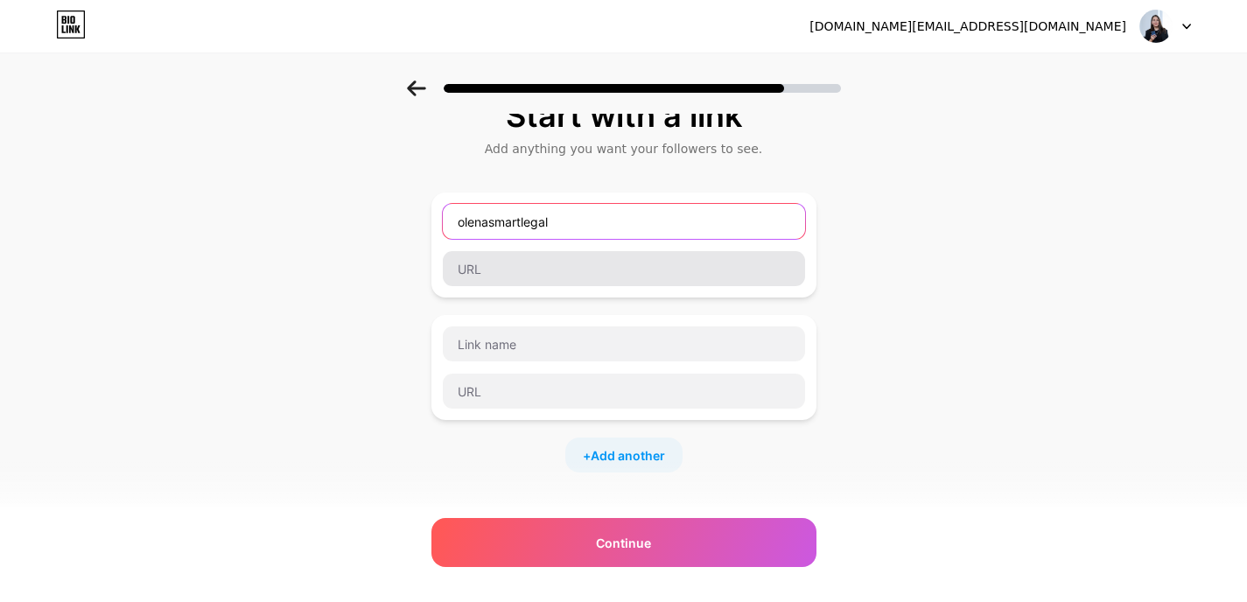
scroll to position [34, 0]
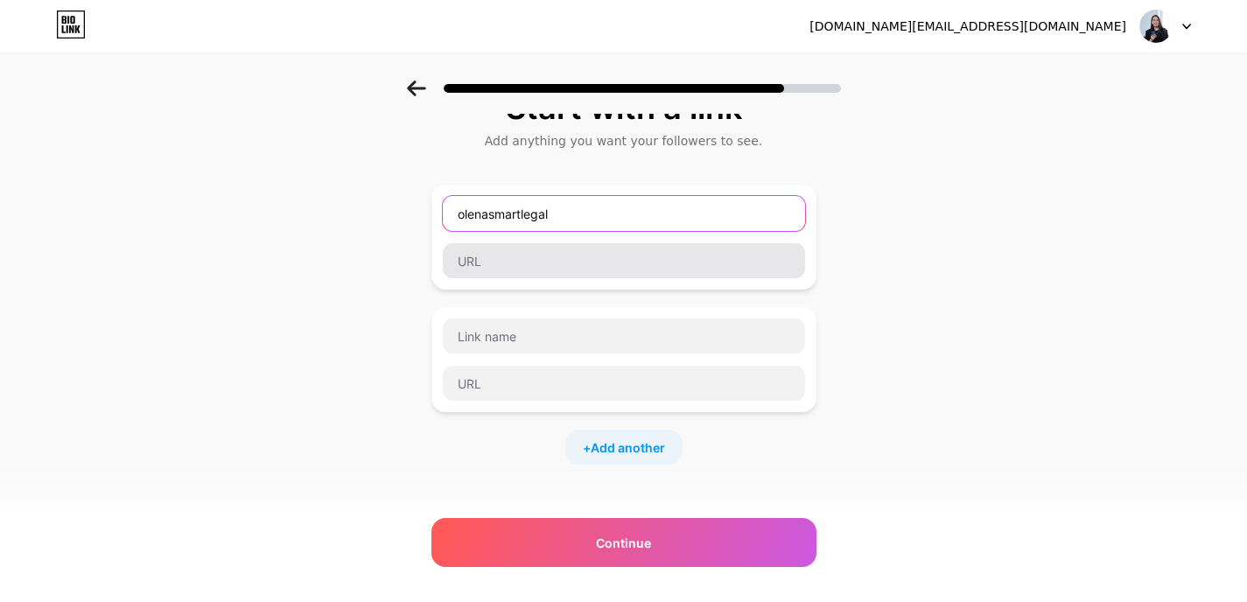
type input "olenasmartlegal"
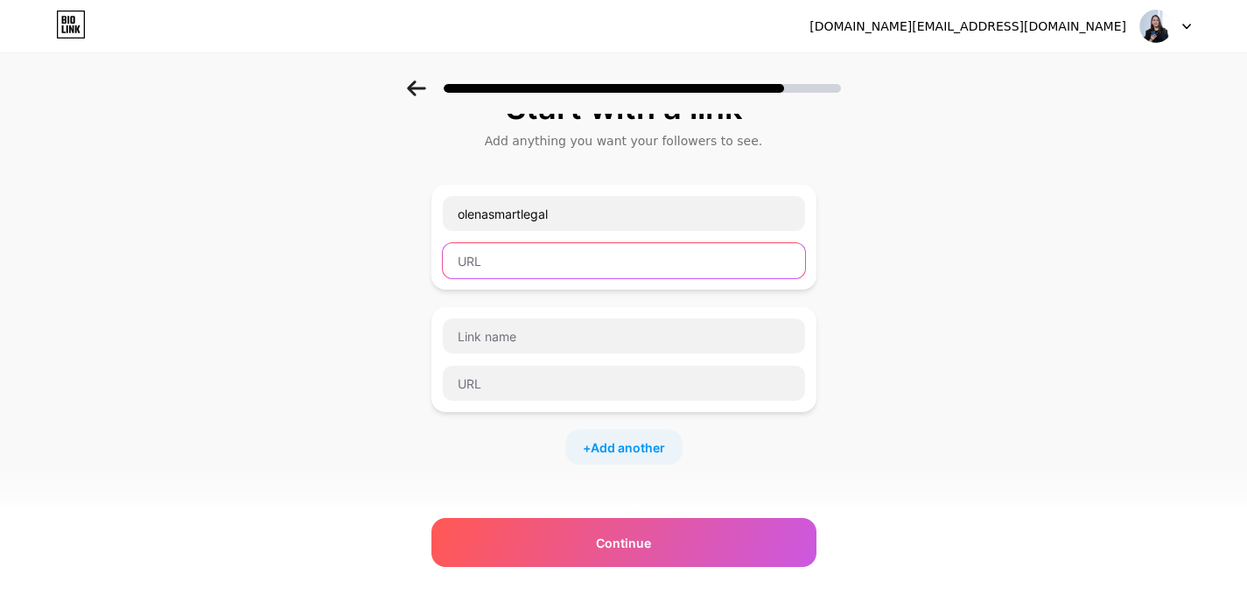
click at [560, 263] on input "text" at bounding box center [624, 260] width 362 height 35
paste input "[URL][DOMAIN_NAME]"
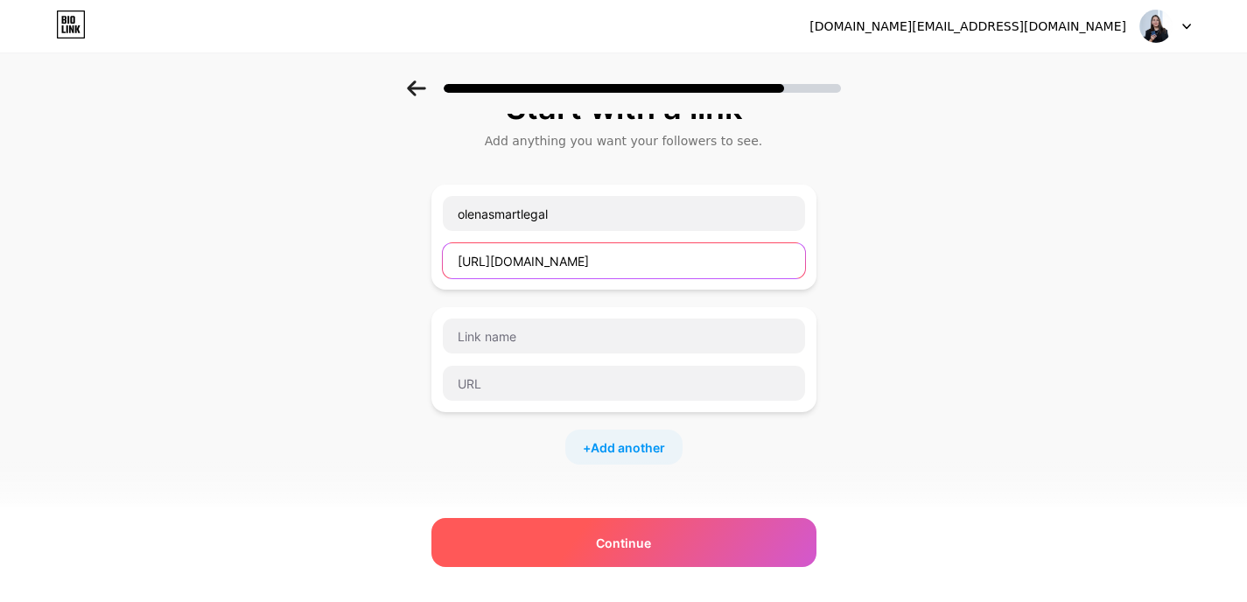
type input "[URL][DOMAIN_NAME]"
click at [651, 543] on span "Continue" at bounding box center [623, 543] width 55 height 18
click at [664, 535] on div "Continue" at bounding box center [623, 542] width 385 height 49
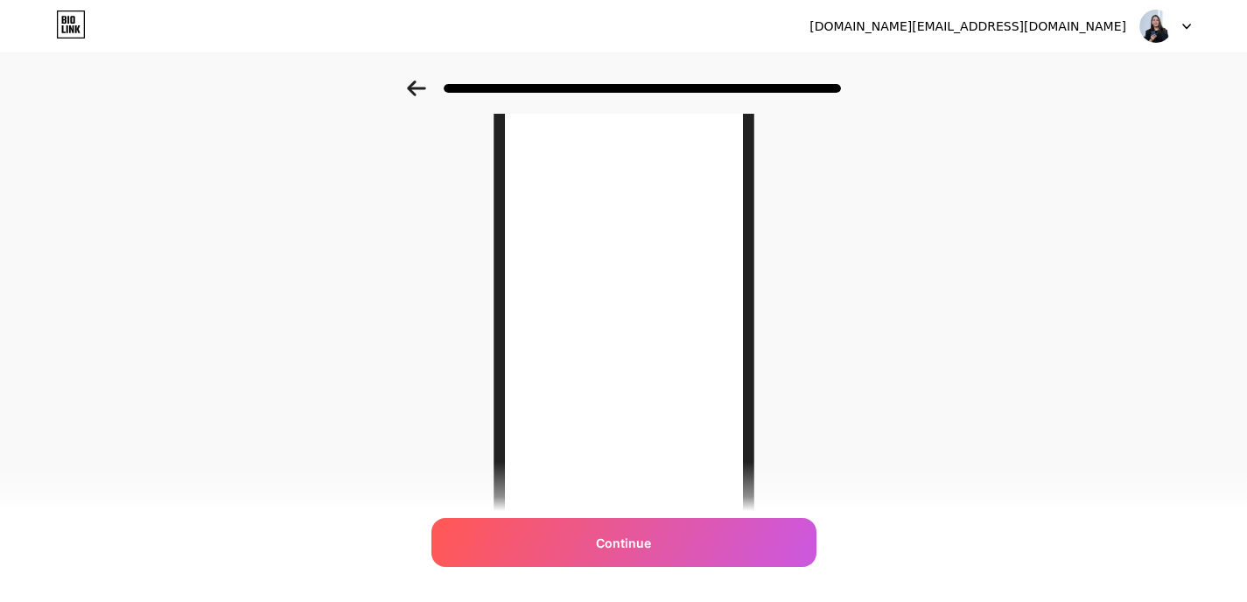
scroll to position [217, 0]
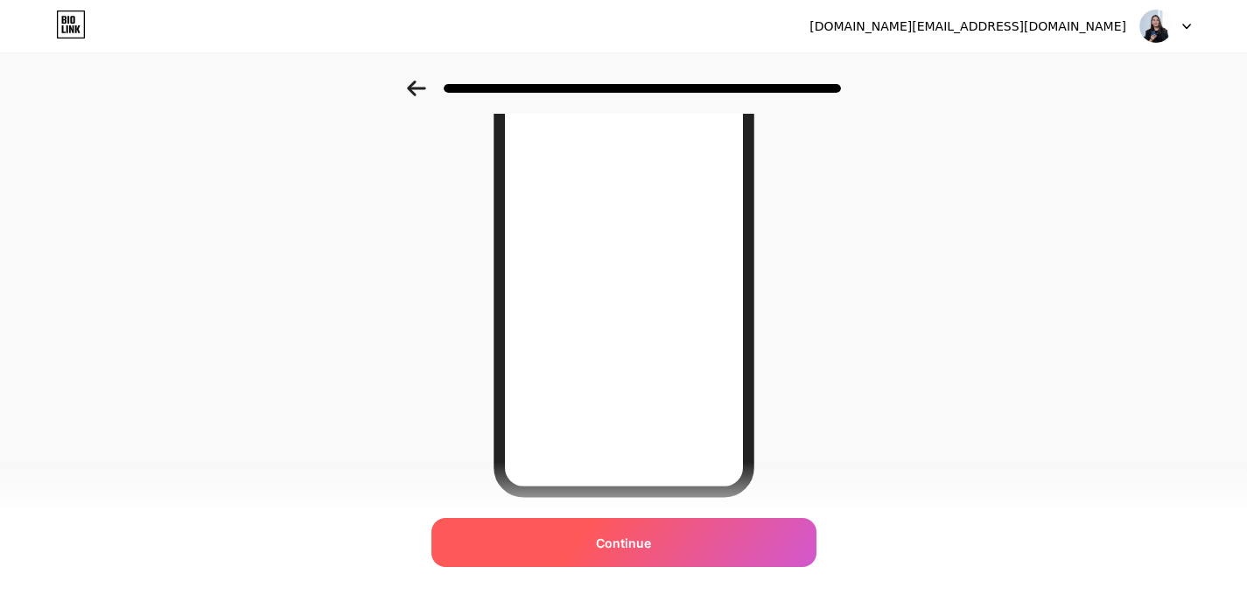
click at [642, 539] on span "Continue" at bounding box center [623, 543] width 55 height 18
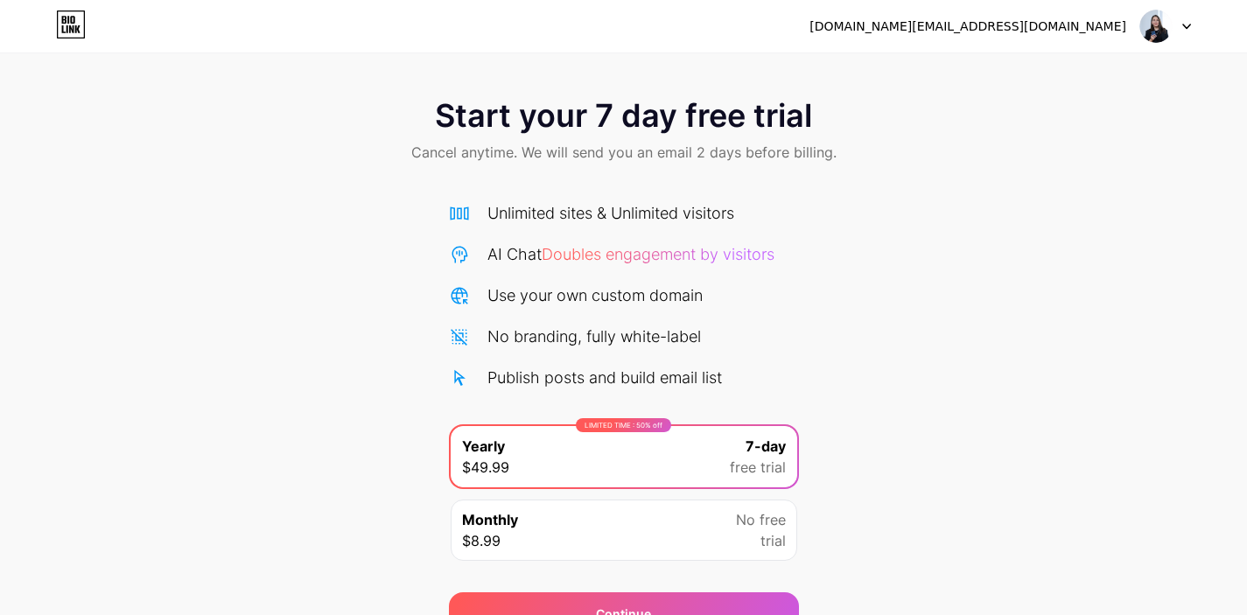
click at [79, 28] on icon at bounding box center [71, 25] width 30 height 28
click at [1069, 21] on div "[DOMAIN_NAME][EMAIL_ADDRESS][DOMAIN_NAME]" at bounding box center [968, 27] width 317 height 18
click at [1147, 29] on img at bounding box center [1156, 26] width 33 height 33
click at [1014, 207] on div "Start your 7 day free trial Cancel anytime. We will send you an email 2 days be…" at bounding box center [623, 358] width 1247 height 554
click at [1168, 30] on img at bounding box center [1156, 26] width 33 height 33
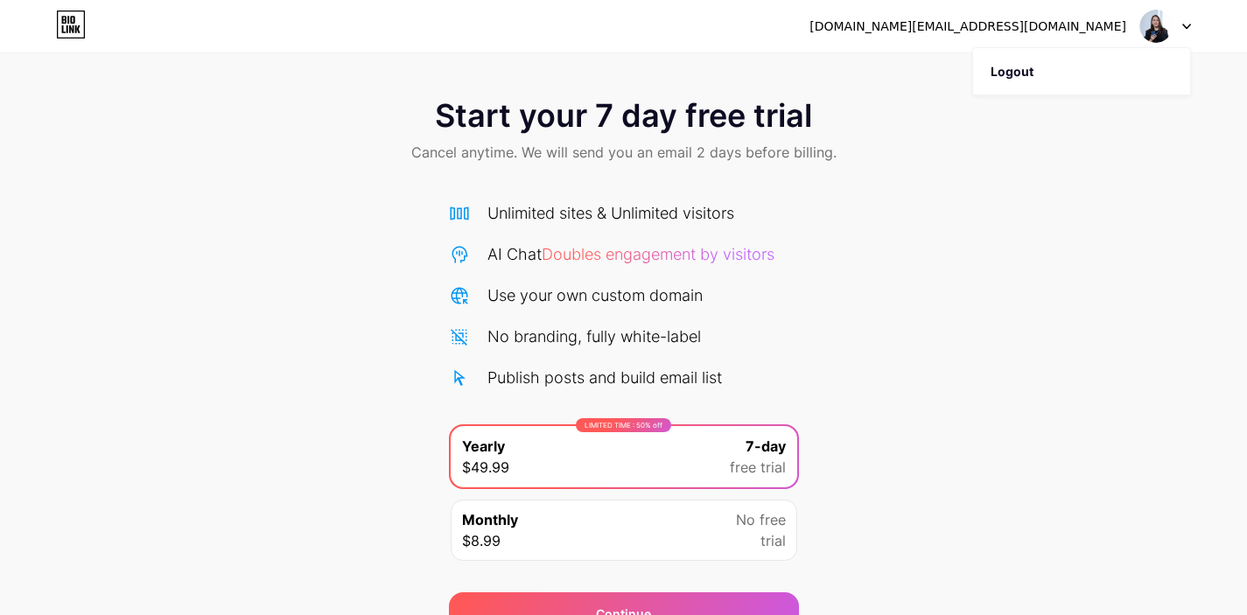
click at [65, 25] on icon at bounding box center [71, 25] width 30 height 28
click at [1186, 32] on div at bounding box center [1165, 27] width 51 height 32
click at [1031, 68] on li "Logout" at bounding box center [1081, 71] width 217 height 47
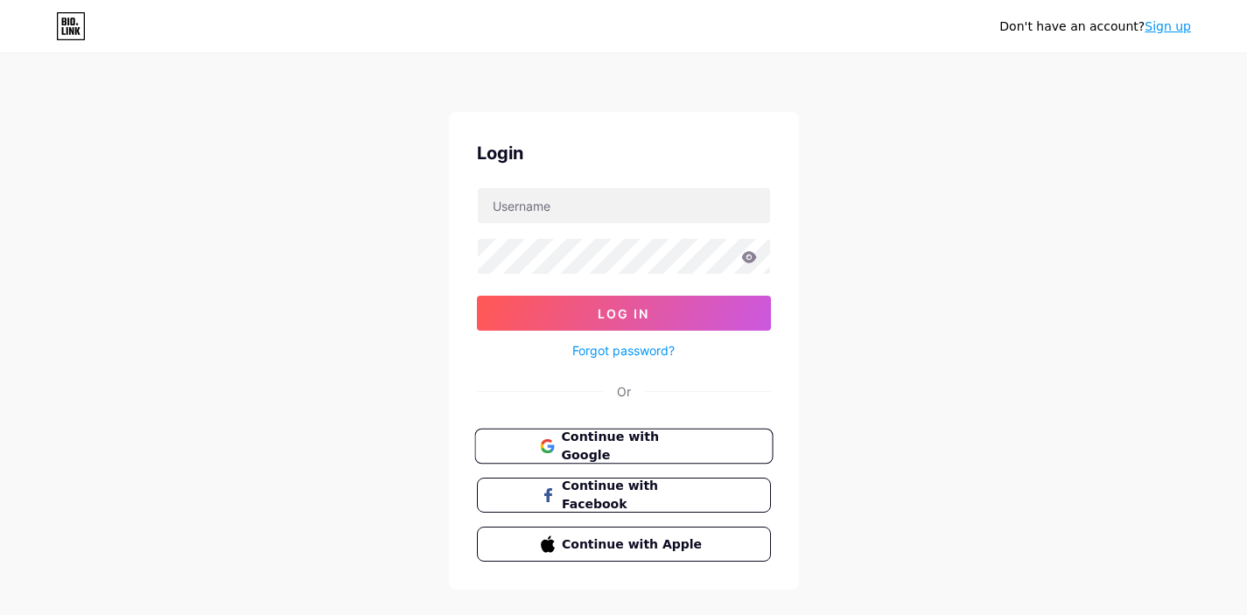
click at [642, 451] on span "Continue with Google" at bounding box center [634, 447] width 146 height 38
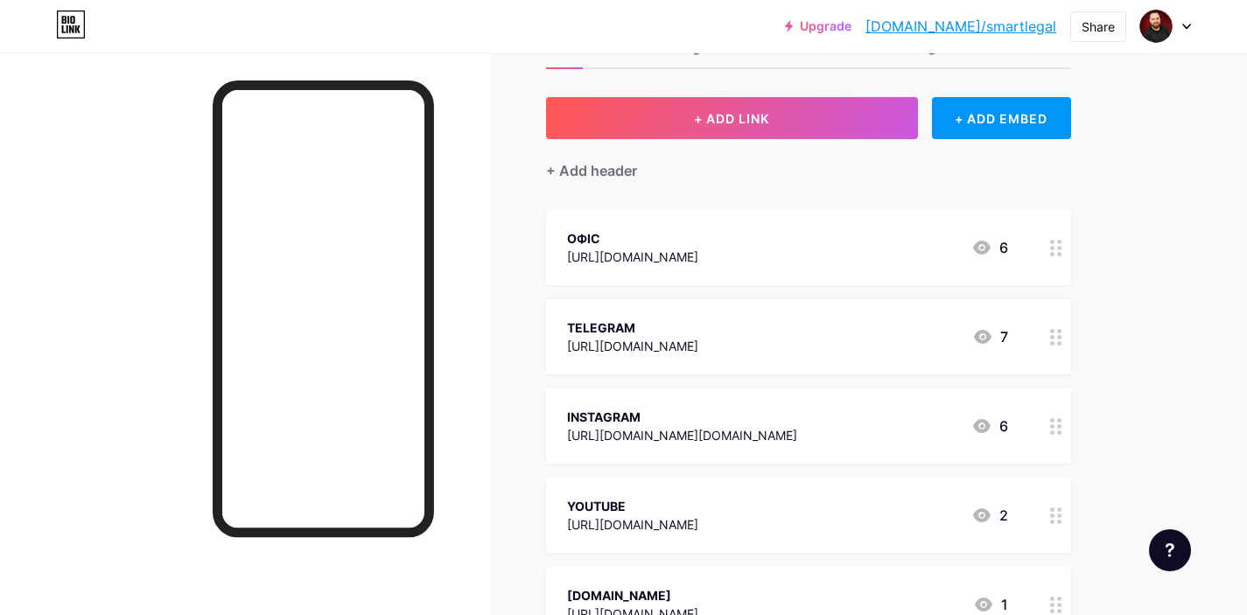
scroll to position [348, 0]
